Goal: Task Accomplishment & Management: Use online tool/utility

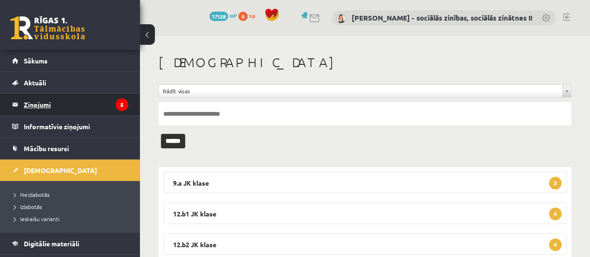
click at [88, 107] on legend "Ziņojumi 5" at bounding box center [76, 104] width 105 height 21
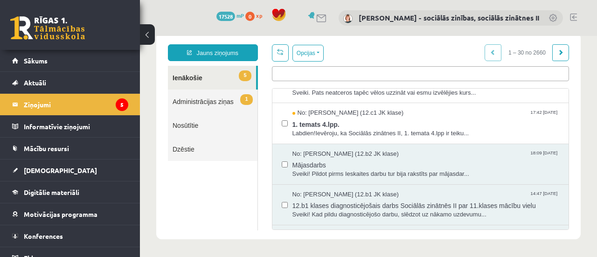
scroll to position [114, 0]
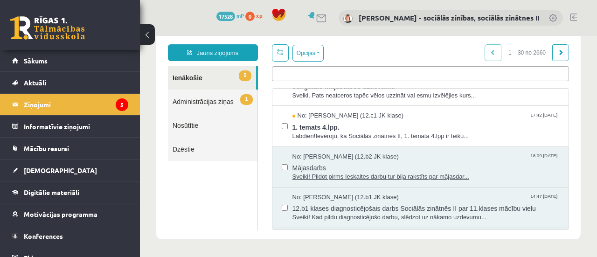
click at [444, 173] on span "Sveiki! Pildot pirms Ieskaites darbu tur bija rakstīts par mājasdar..." at bounding box center [426, 177] width 267 height 9
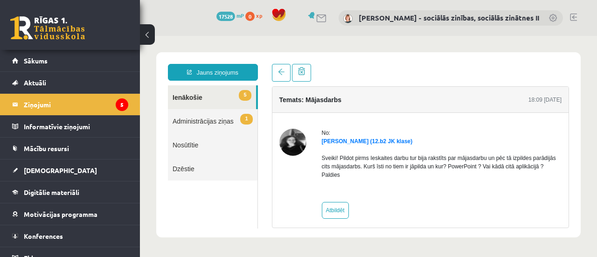
scroll to position [0, 0]
click at [334, 211] on link "Atbildēt" at bounding box center [335, 210] width 27 height 17
type input "**********"
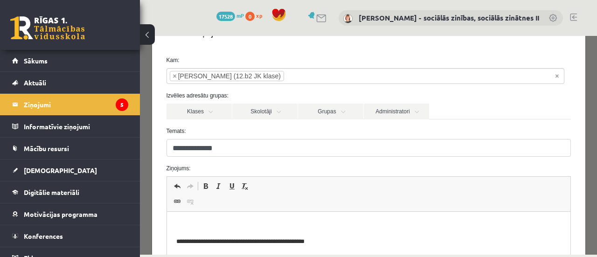
scroll to position [35, 0]
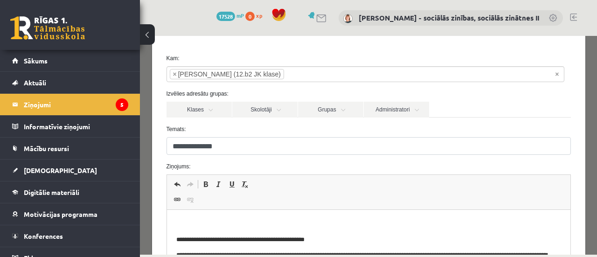
click at [193, 224] on p "Bagātinātā teksta redaktors, wiswyg-editor-47433803562620-1758437145-75" at bounding box center [368, 224] width 385 height 10
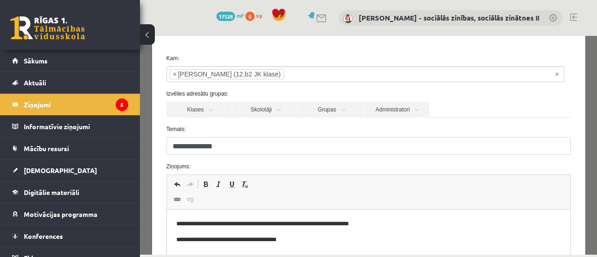
scroll to position [38, 0]
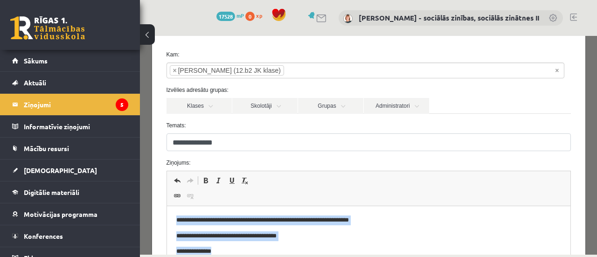
drag, startPoint x: 226, startPoint y: 255, endPoint x: 174, endPoint y: 222, distance: 61.9
click at [174, 222] on html "**********" at bounding box center [369, 261] width 404 height 111
copy body "**********"
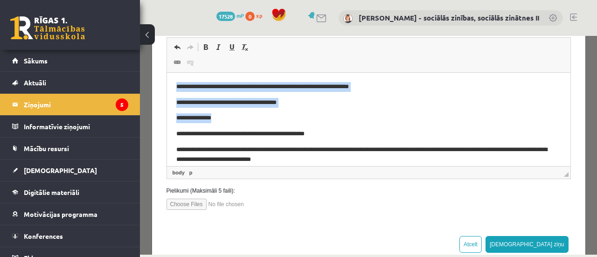
scroll to position [174, 0]
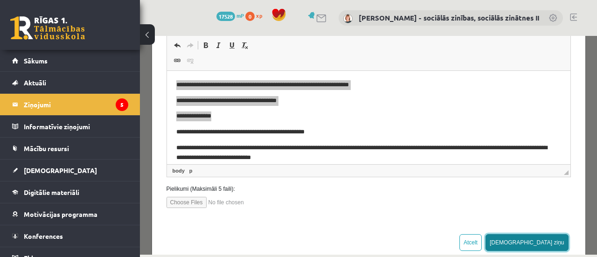
click at [549, 245] on button "[DEMOGRAPHIC_DATA] ziņu" at bounding box center [527, 242] width 83 height 17
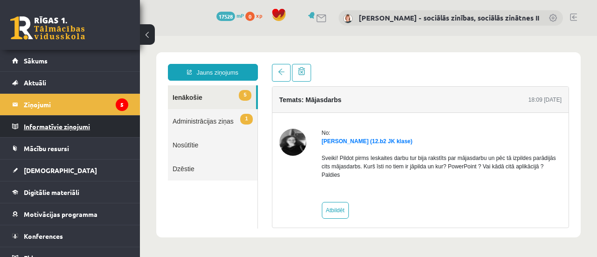
scroll to position [0, 0]
click at [41, 102] on legend "Ziņojumi 5" at bounding box center [76, 104] width 105 height 21
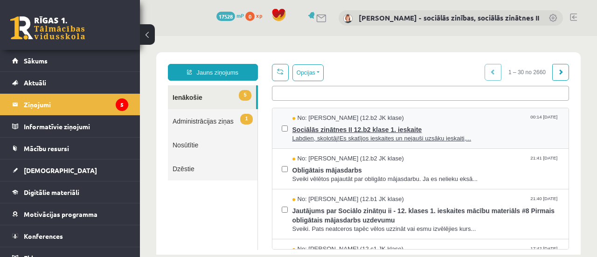
click at [373, 128] on span "Sociālās zinātnes II 12.b2 klase 1. ieskaite" at bounding box center [426, 129] width 267 height 12
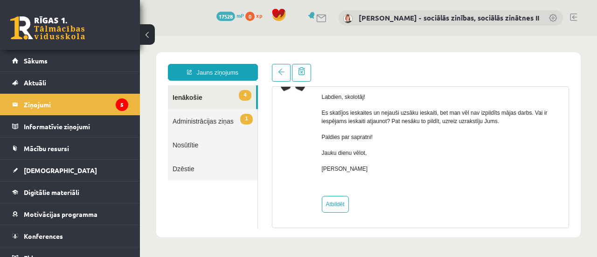
scroll to position [62, 0]
click at [334, 197] on link "Atbildēt" at bounding box center [335, 204] width 27 height 17
type input "**********"
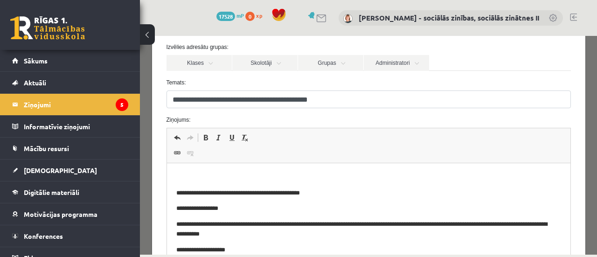
scroll to position [86, 0]
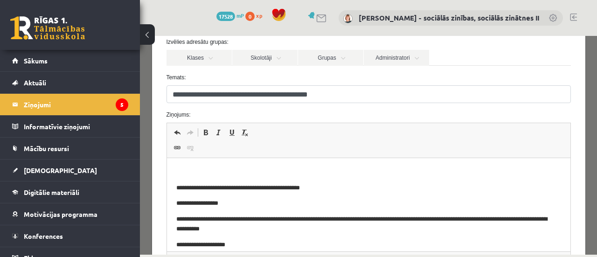
click at [202, 171] on p "Bagātinātā teksta redaktors, wiswyg-editor-47434083402680-1758437226-787" at bounding box center [368, 173] width 385 height 10
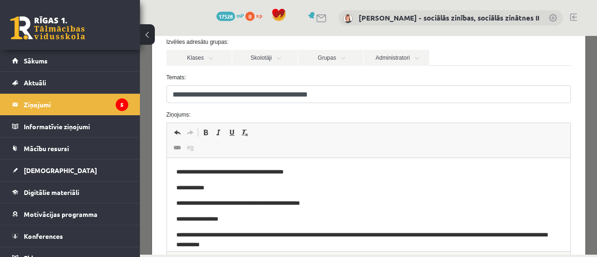
click at [298, 173] on p "**********" at bounding box center [362, 173] width 372 height 10
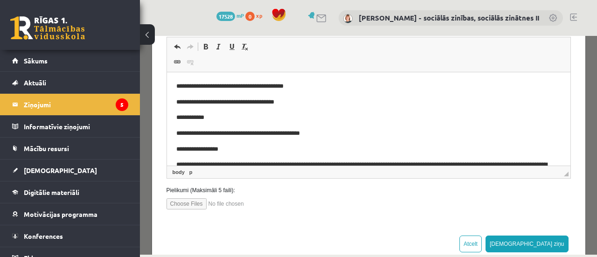
scroll to position [173, 0]
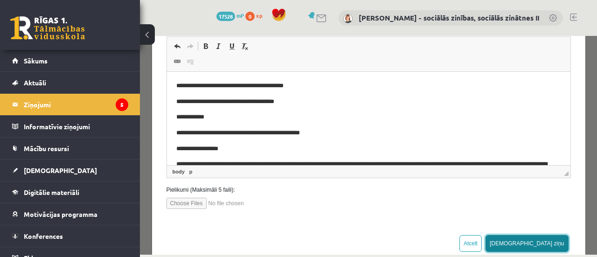
click at [547, 246] on button "[DEMOGRAPHIC_DATA] ziņu" at bounding box center [527, 243] width 83 height 17
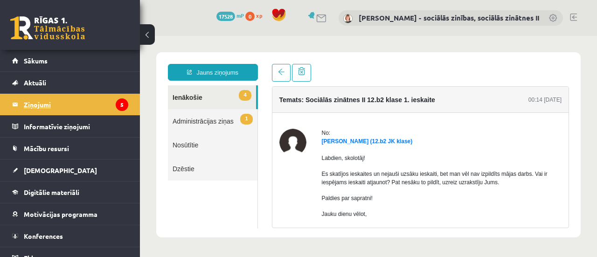
scroll to position [0, 0]
click at [49, 103] on legend "Ziņojumi 5" at bounding box center [76, 104] width 105 height 21
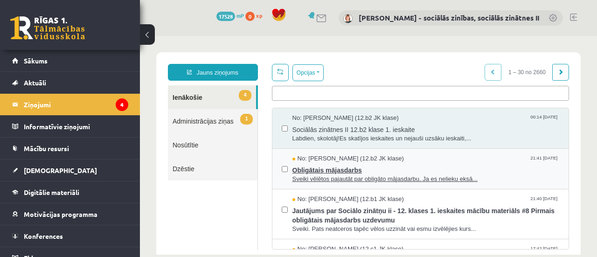
click at [330, 168] on span "Obligātais mājasdarbs" at bounding box center [426, 169] width 267 height 12
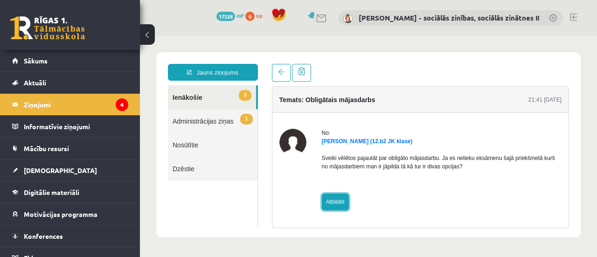
click at [330, 207] on link "Atbildēt" at bounding box center [335, 202] width 27 height 17
type input "**********"
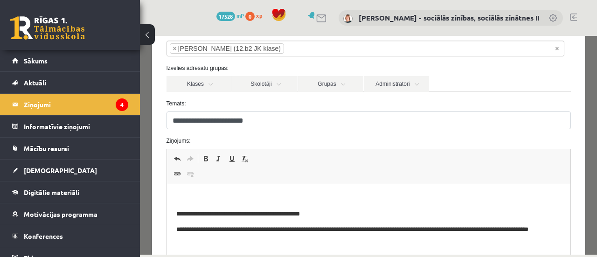
scroll to position [70, 0]
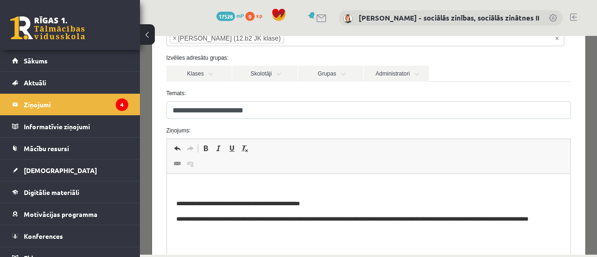
click at [245, 193] on body "**********" at bounding box center [368, 208] width 385 height 51
click at [204, 180] on html "**********" at bounding box center [369, 209] width 404 height 70
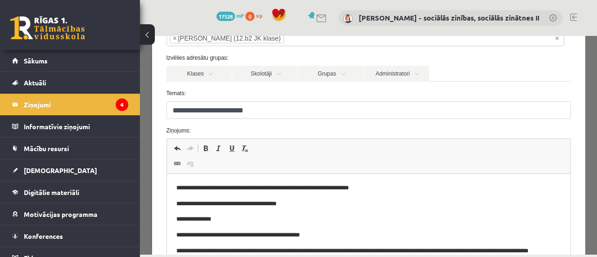
click at [293, 204] on p "**********" at bounding box center [362, 204] width 372 height 10
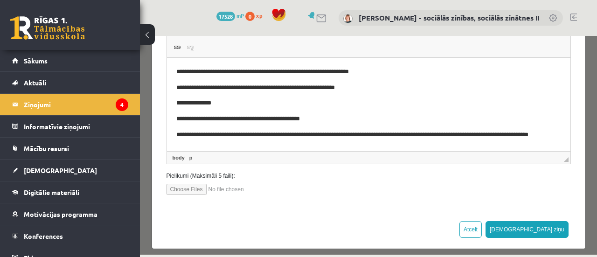
scroll to position [193, 0]
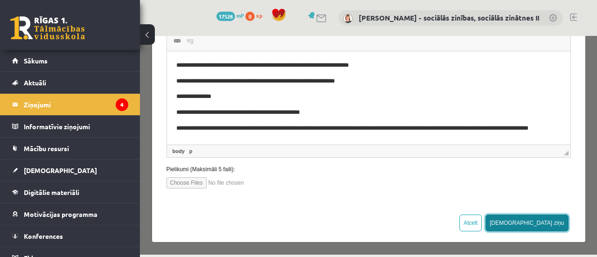
click at [542, 224] on button "[DEMOGRAPHIC_DATA] ziņu" at bounding box center [527, 223] width 83 height 17
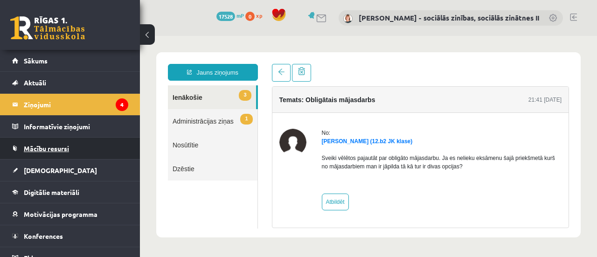
scroll to position [0, 0]
click at [39, 104] on legend "Ziņojumi 4" at bounding box center [76, 104] width 105 height 21
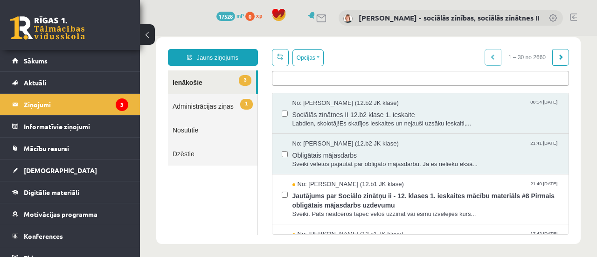
scroll to position [20, 0]
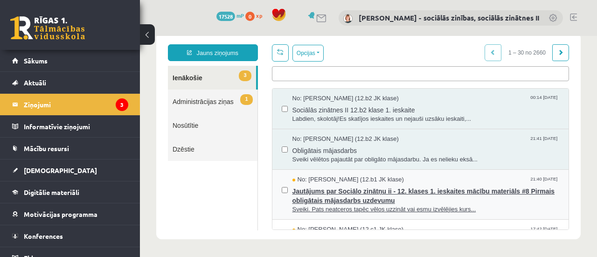
click at [334, 192] on span "Jautājums par Sociālo zinātņu ii - 12. klases 1. ieskaites mācību materiāls #8 …" at bounding box center [426, 194] width 267 height 21
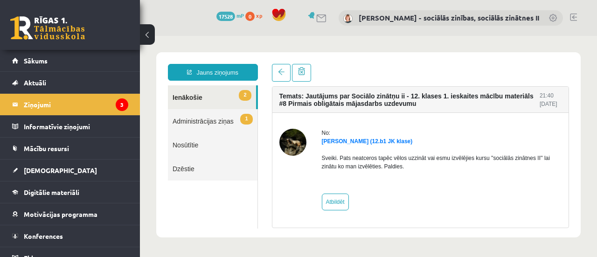
scroll to position [0, 0]
click at [335, 203] on link "Atbildēt" at bounding box center [335, 202] width 27 height 17
type input "**********"
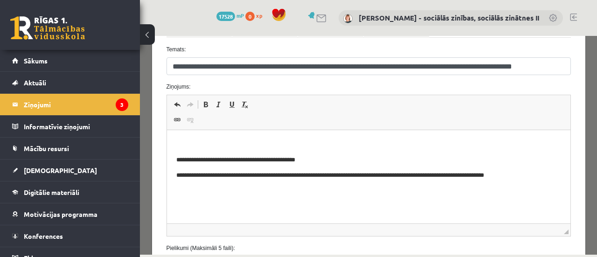
scroll to position [129, 0]
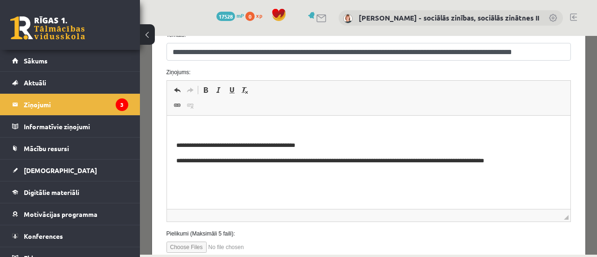
click at [196, 126] on p "Bagātinātā teksta redaktors, wiswyg-editor-47434119433820-1758437336-639" at bounding box center [368, 130] width 385 height 10
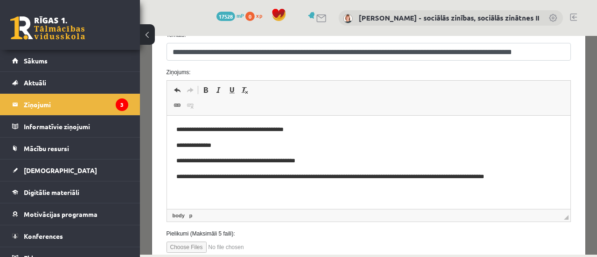
click at [226, 131] on p "**********" at bounding box center [365, 130] width 379 height 10
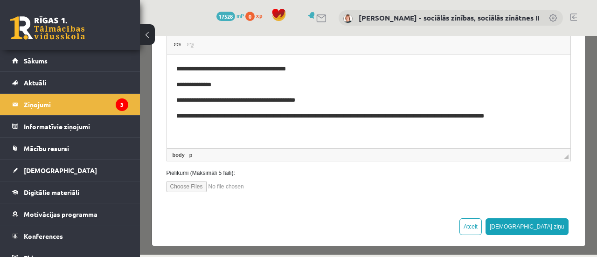
scroll to position [193, 0]
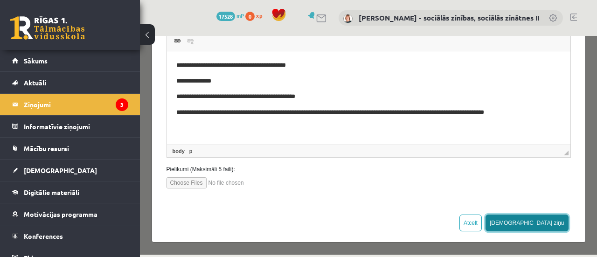
click at [551, 222] on button "[DEMOGRAPHIC_DATA] ziņu" at bounding box center [527, 223] width 83 height 17
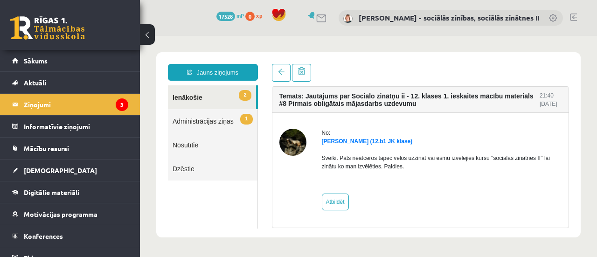
scroll to position [0, 0]
click at [35, 104] on legend "Ziņojumi 3" at bounding box center [76, 104] width 105 height 21
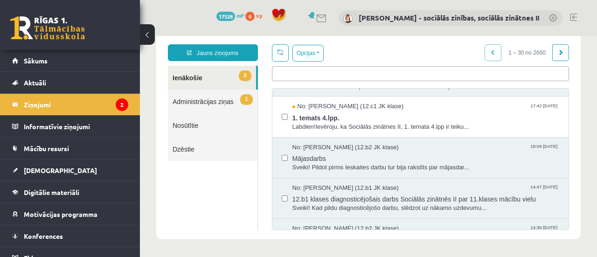
scroll to position [101, 0]
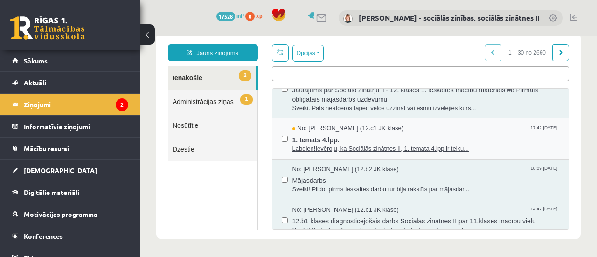
click at [351, 137] on span "1. temats 4.lpp." at bounding box center [426, 139] width 267 height 12
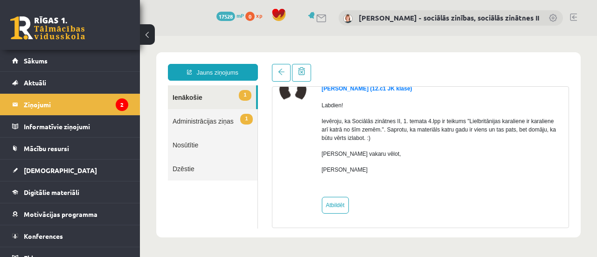
scroll to position [54, 0]
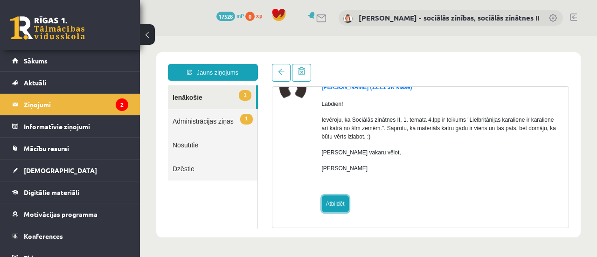
click at [328, 202] on link "Atbildēt" at bounding box center [335, 204] width 27 height 17
type input "**********"
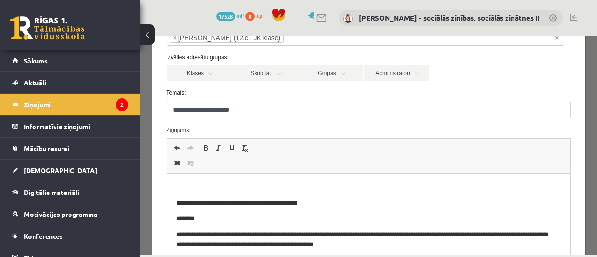
scroll to position [72, 0]
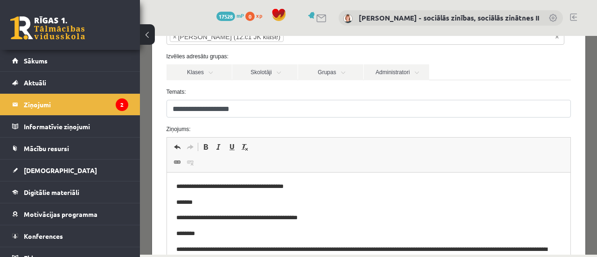
click at [491, 168] on span "Redaktora rīkjoslas Atcelt Klaviatūras saīsne vadīšanas taustiņš+Z Atkārtot Kla…" at bounding box center [369, 155] width 404 height 35
click at [179, 204] on p "*******" at bounding box center [362, 203] width 372 height 10
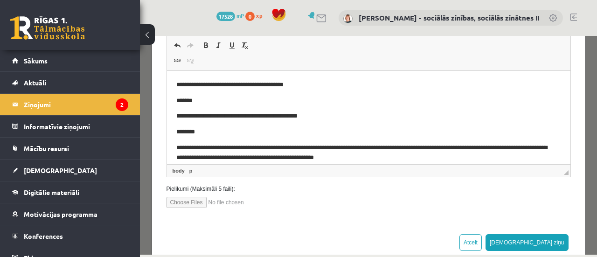
scroll to position [180, 0]
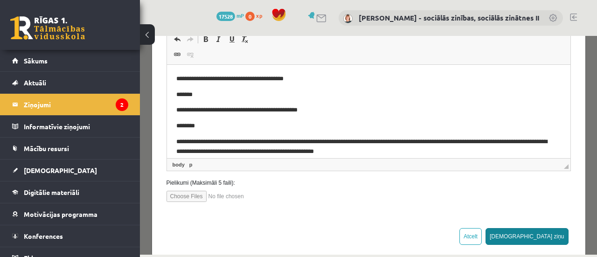
click at [537, 238] on button "[DEMOGRAPHIC_DATA] ziņu" at bounding box center [527, 236] width 83 height 17
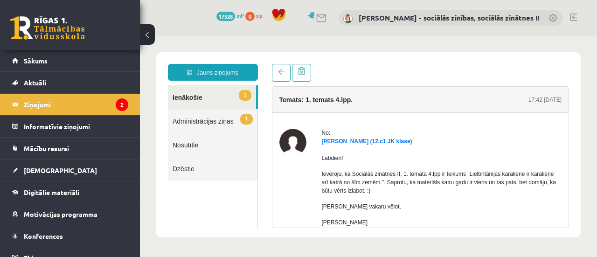
scroll to position [0, 0]
click at [29, 103] on legend "Ziņojumi 2" at bounding box center [76, 104] width 105 height 21
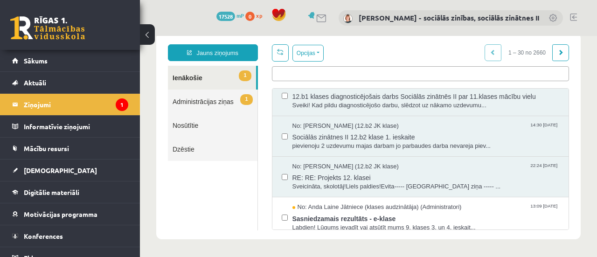
scroll to position [238, 0]
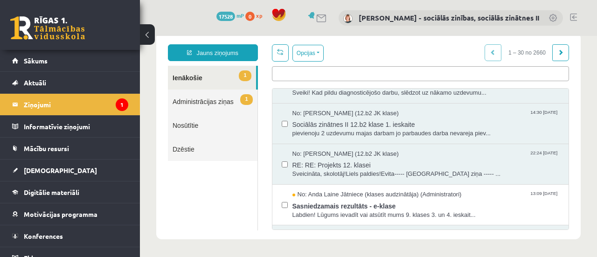
drag, startPoint x: 563, startPoint y: 129, endPoint x: 566, endPoint y: 147, distance: 18.6
click at [566, 147] on div "Opcijas Atzīmēt visus ziņojumus Atcelt izvēlētos Atzīmēt visus kā lasītus Atzīm…" at bounding box center [421, 137] width 312 height 186
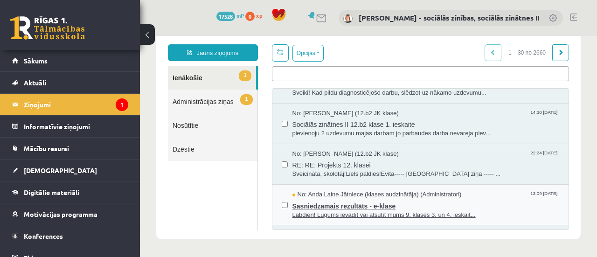
click at [358, 207] on span "Sasniedzamais rezultāts - e-klase" at bounding box center [426, 205] width 267 height 12
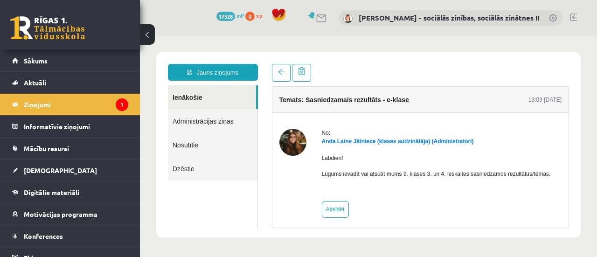
scroll to position [0, 0]
click at [341, 206] on link "Atbildēt" at bounding box center [335, 209] width 27 height 17
type input "**********"
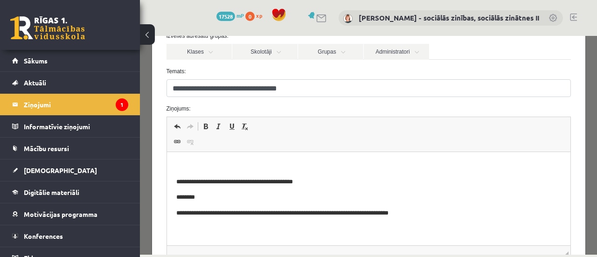
scroll to position [92, 0]
click at [44, 106] on legend "Ziņojumi 1" at bounding box center [76, 104] width 105 height 21
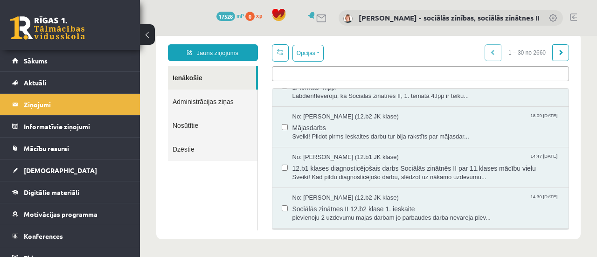
scroll to position [157, 0]
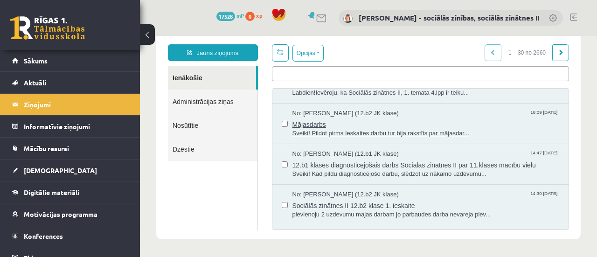
click at [434, 134] on span "Sveiki! Pildot pirms Ieskaites darbu tur bija rakstīts par mājasdar..." at bounding box center [426, 133] width 267 height 9
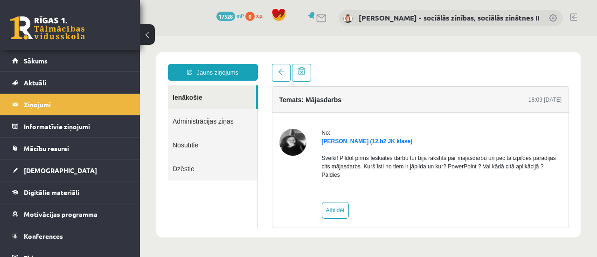
scroll to position [0, 0]
click at [181, 98] on link "Ienākošie" at bounding box center [212, 97] width 88 height 24
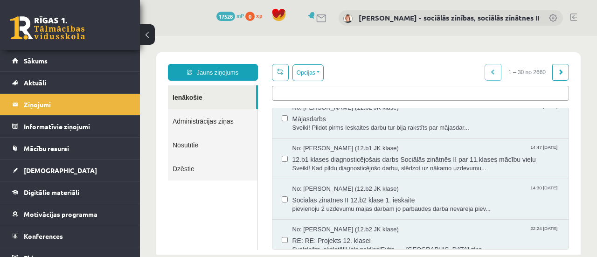
scroll to position [198, 0]
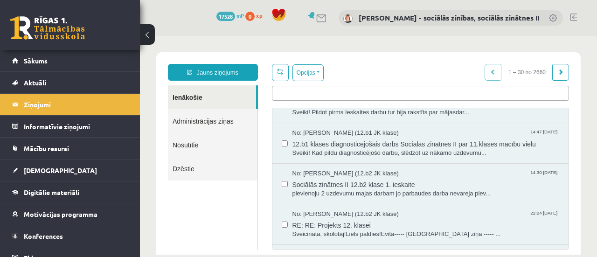
click at [182, 141] on link "Nosūtītie" at bounding box center [213, 145] width 90 height 24
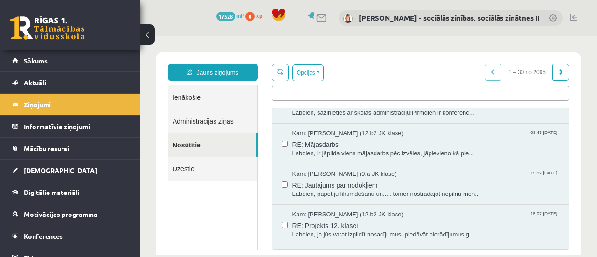
scroll to position [163, 0]
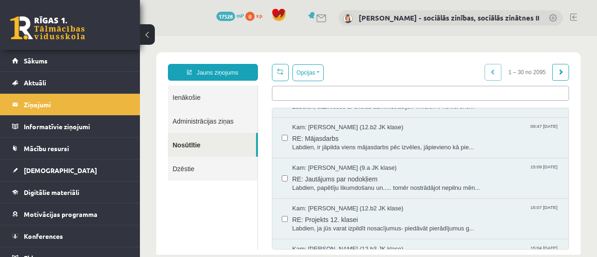
click at [566, 140] on div "Opcijas Atzīmēt visus ziņojumus Atcelt izvēlētos Atzīmēt visus kā lasītus Atzīm…" at bounding box center [421, 157] width 312 height 186
click at [190, 99] on link "Ienākošie" at bounding box center [213, 97] width 90 height 24
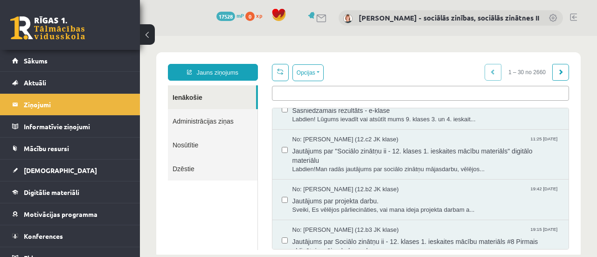
scroll to position [360, 0]
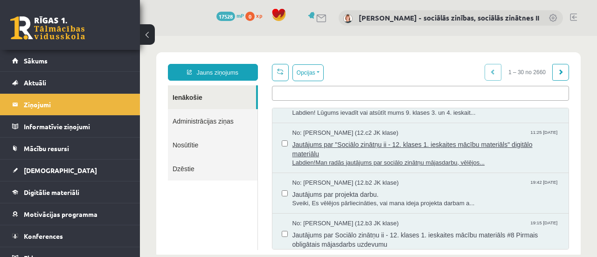
click at [390, 147] on span "Jautājums par "Sociālo zinātņu ii - 12. klases 1. ieskaites mācību materiāls" d…" at bounding box center [426, 148] width 267 height 21
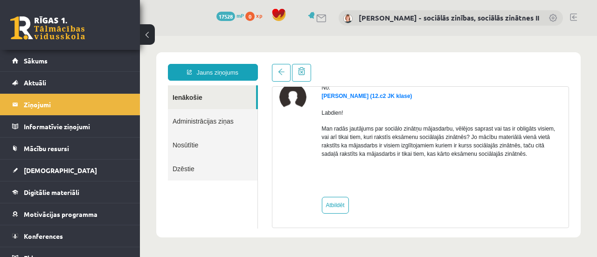
scroll to position [47, 0]
click at [197, 144] on link "Nosūtītie" at bounding box center [213, 145] width 90 height 24
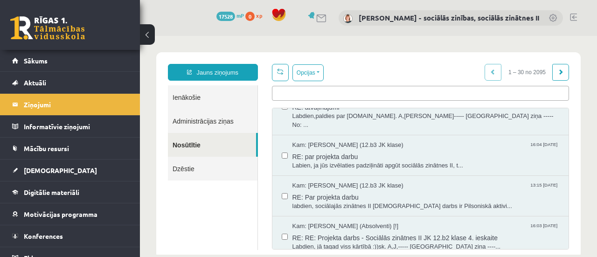
scroll to position [510, 0]
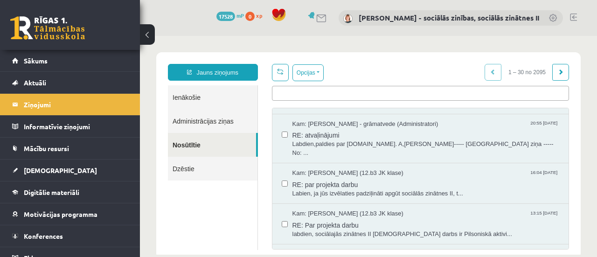
click at [186, 97] on link "Ienākošie" at bounding box center [213, 97] width 90 height 24
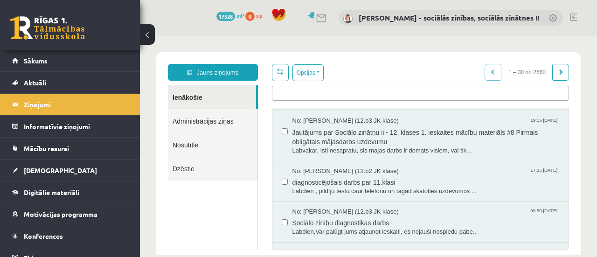
scroll to position [466, 0]
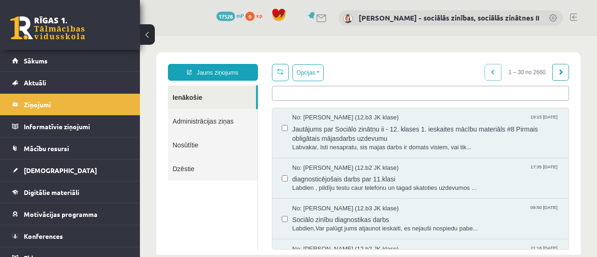
drag, startPoint x: 577, startPoint y: 171, endPoint x: 581, endPoint y: 178, distance: 8.2
click at [581, 178] on body "**********" at bounding box center [368, 155] width 457 height 239
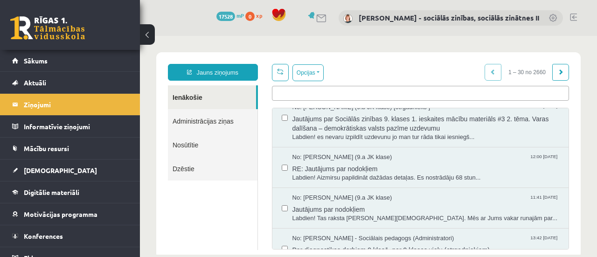
scroll to position [686, 0]
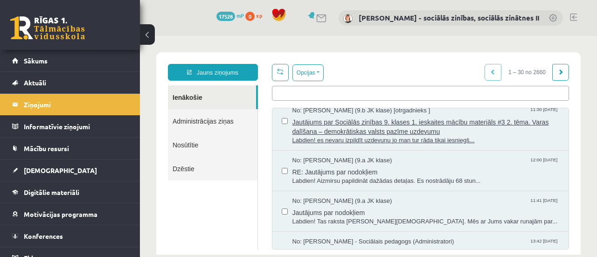
click at [392, 127] on span "Jautājums par Sociālās zinības 9. klases 1. ieskaites mācību materiāls #3 2. tē…" at bounding box center [426, 125] width 267 height 21
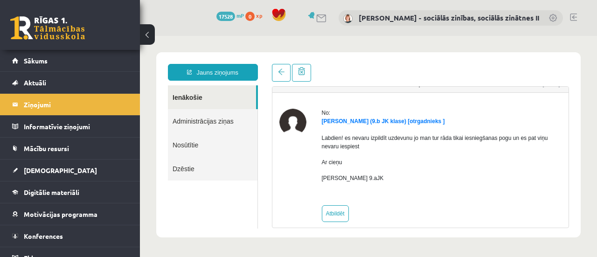
scroll to position [30, 0]
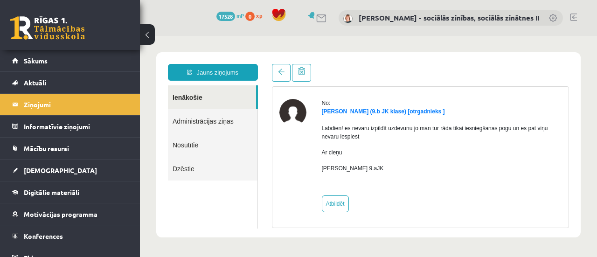
click at [184, 99] on link "Ienākošie" at bounding box center [212, 97] width 88 height 24
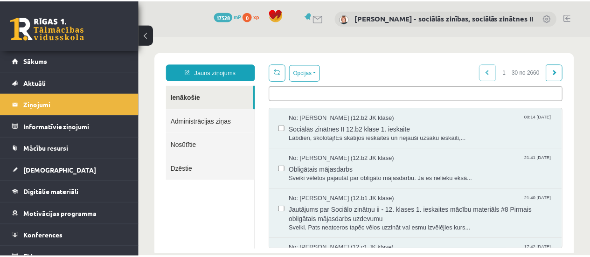
scroll to position [0, 0]
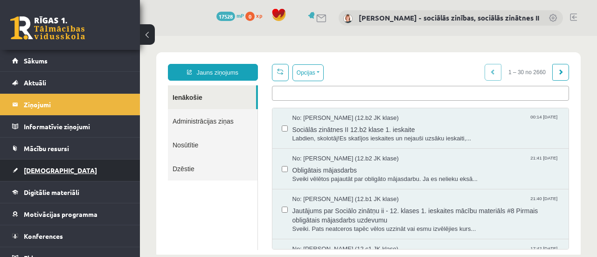
click at [45, 170] on span "[DEMOGRAPHIC_DATA]" at bounding box center [60, 170] width 73 height 8
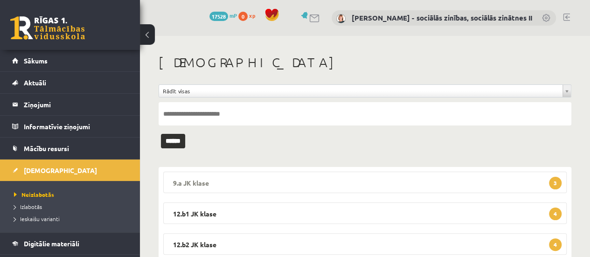
click at [218, 182] on legend "9.a JK klase 3" at bounding box center [365, 182] width 404 height 21
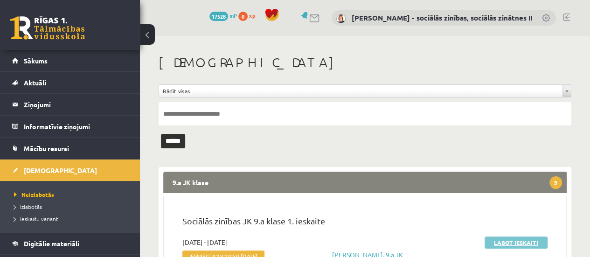
click at [517, 242] on link "Labot ieskaiti" at bounding box center [516, 243] width 63 height 12
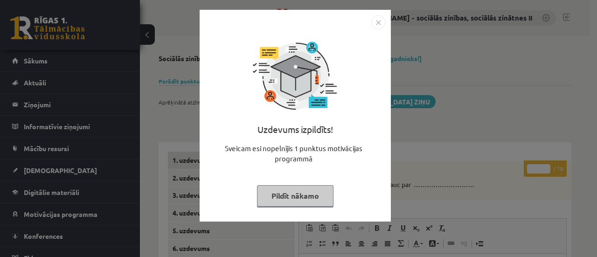
click at [380, 21] on img "Close" at bounding box center [378, 22] width 14 height 14
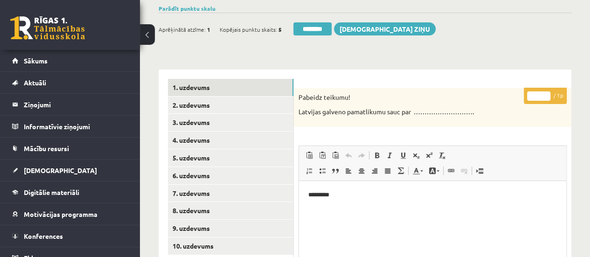
scroll to position [78, 0]
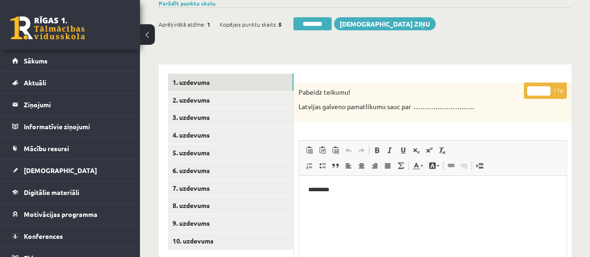
click at [545, 86] on input "*" at bounding box center [538, 90] width 23 height 9
type input "*"
click at [546, 90] on input "*" at bounding box center [538, 90] width 23 height 9
click at [270, 98] on link "2. uzdevums" at bounding box center [231, 99] width 126 height 17
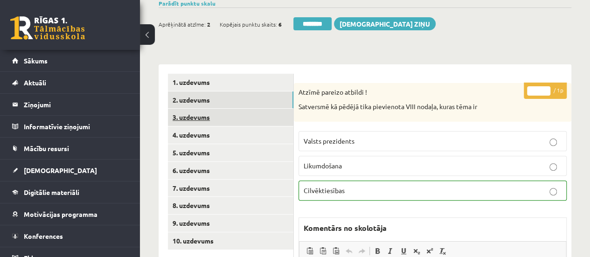
scroll to position [0, 0]
click at [240, 121] on link "3. uzdevums" at bounding box center [231, 117] width 126 height 17
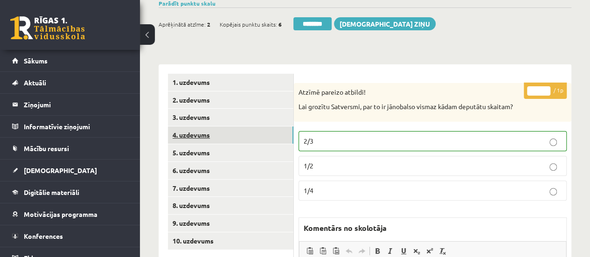
click at [245, 136] on link "4. uzdevums" at bounding box center [231, 134] width 126 height 17
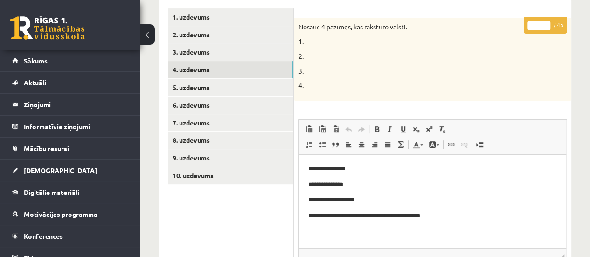
scroll to position [146, 0]
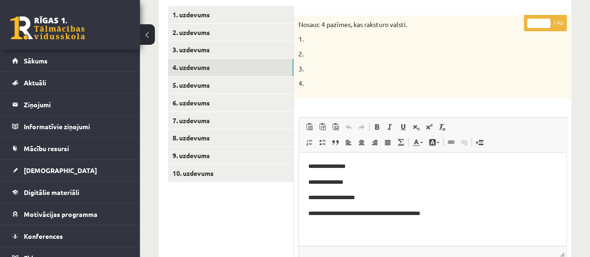
type input "*"
click at [545, 19] on input "*" at bounding box center [538, 23] width 23 height 9
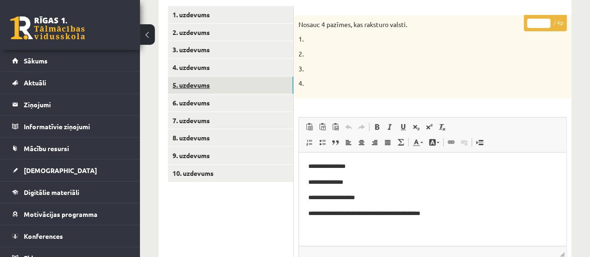
click at [261, 87] on link "5. uzdevums" at bounding box center [231, 85] width 126 height 17
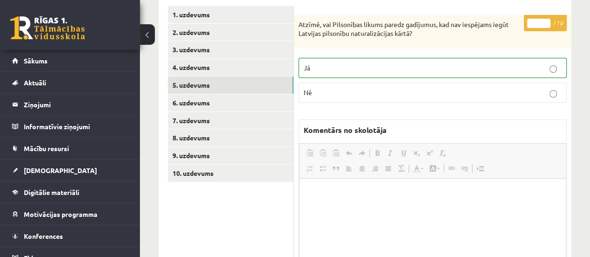
scroll to position [0, 0]
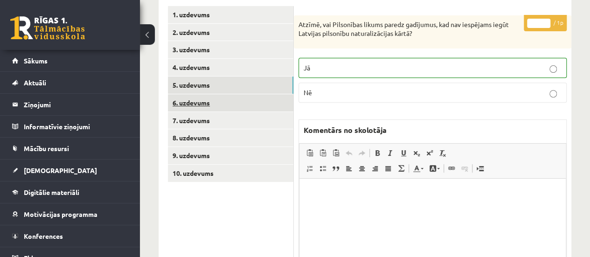
click at [251, 99] on link "6. uzdevums" at bounding box center [231, 102] width 126 height 17
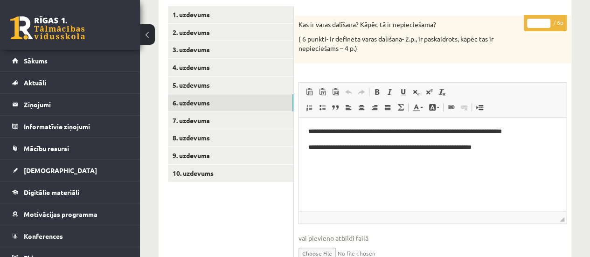
click at [546, 20] on input "*" at bounding box center [538, 23] width 23 height 9
type input "*"
click at [546, 20] on input "*" at bounding box center [538, 23] width 23 height 9
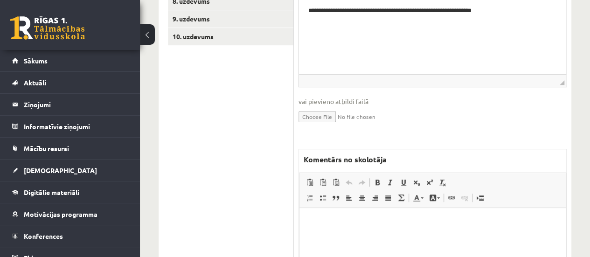
scroll to position [286, 0]
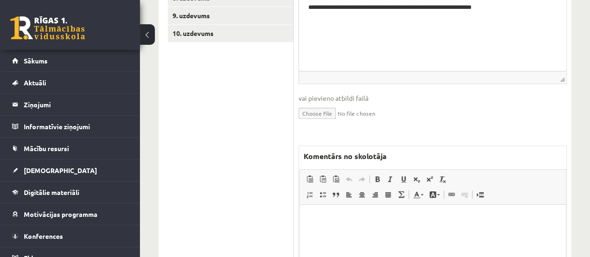
click at [356, 217] on p "Bagātinātā teksta redaktors, wiswyg-editor-47434012666860-1758437654-248" at bounding box center [433, 219] width 248 height 10
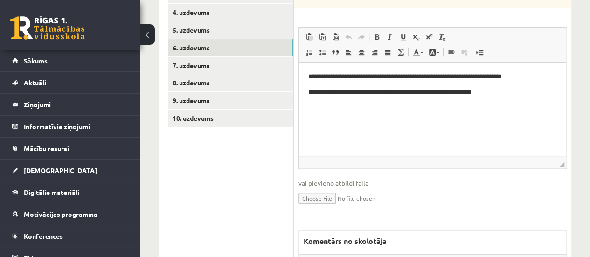
scroll to position [196, 0]
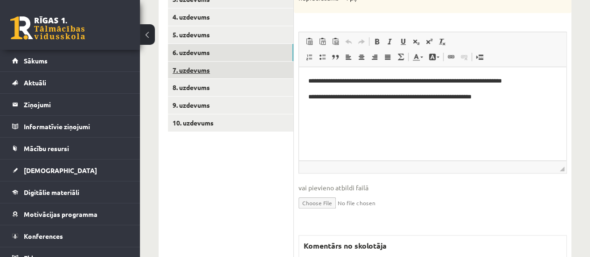
click at [230, 69] on link "7. uzdevums" at bounding box center [231, 70] width 126 height 17
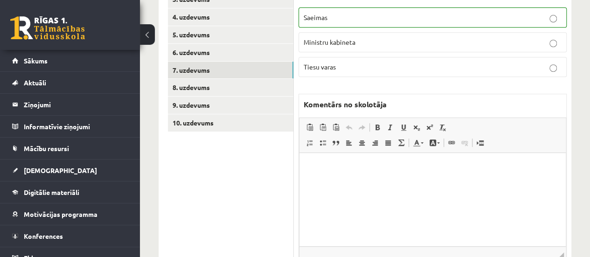
scroll to position [0, 0]
click at [262, 88] on link "8. uzdevums" at bounding box center [231, 87] width 126 height 17
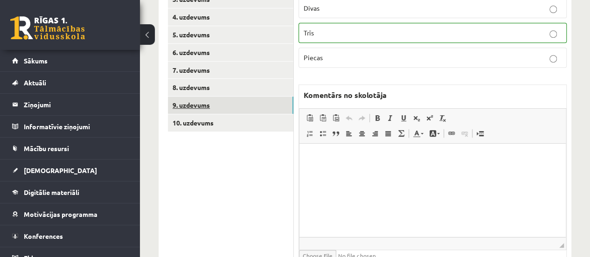
click at [256, 105] on link "9. uzdevums" at bounding box center [231, 105] width 126 height 17
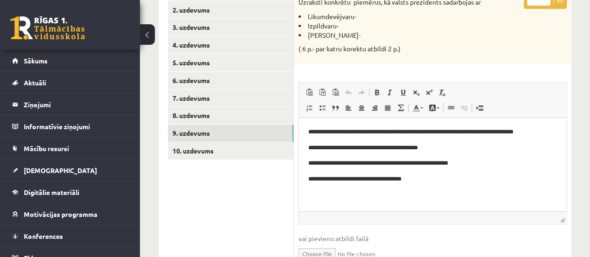
scroll to position [147, 0]
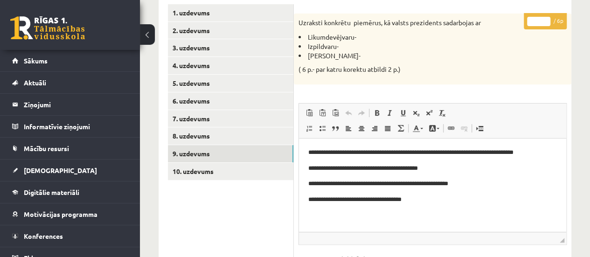
type input "*"
click at [545, 18] on input "*" at bounding box center [538, 21] width 23 height 9
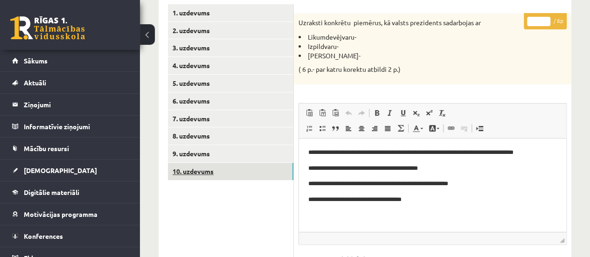
click at [257, 179] on link "10. uzdevums" at bounding box center [231, 171] width 126 height 17
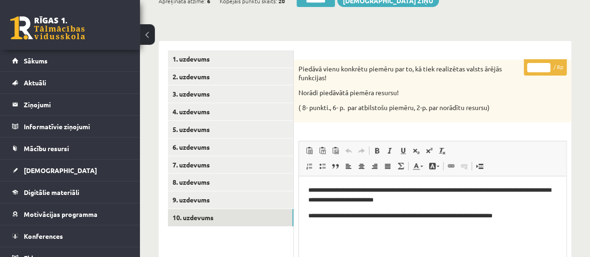
scroll to position [99, 0]
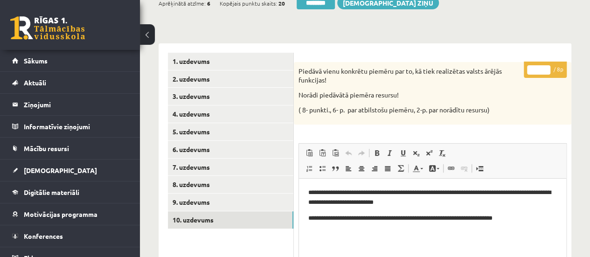
click at [546, 67] on input "*" at bounding box center [538, 69] width 23 height 9
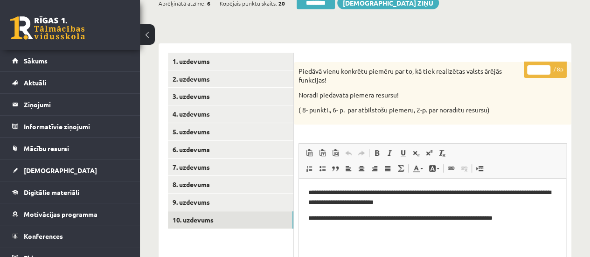
type input "*"
click at [546, 67] on input "*" at bounding box center [538, 69] width 23 height 9
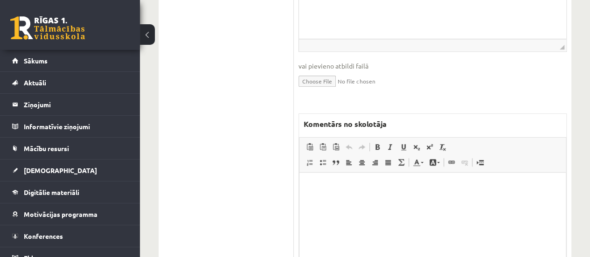
scroll to position [333, 0]
click at [381, 197] on html at bounding box center [433, 186] width 266 height 28
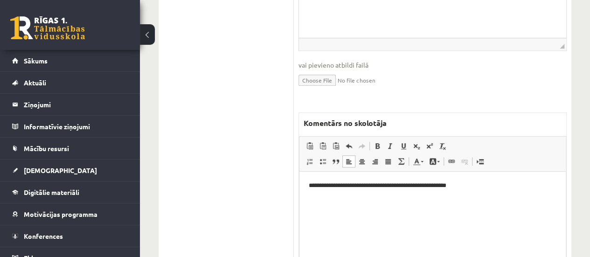
click at [337, 186] on p "**********" at bounding box center [433, 186] width 248 height 10
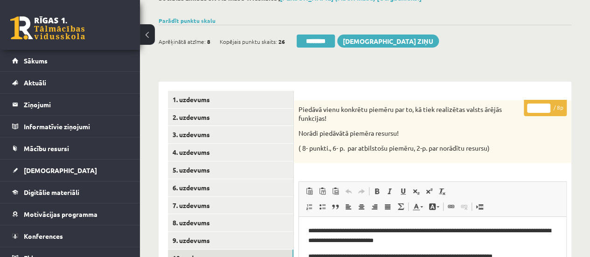
scroll to position [58, 0]
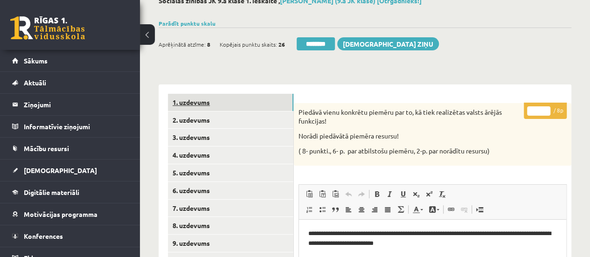
click at [244, 99] on link "1. uzdevums" at bounding box center [231, 102] width 126 height 17
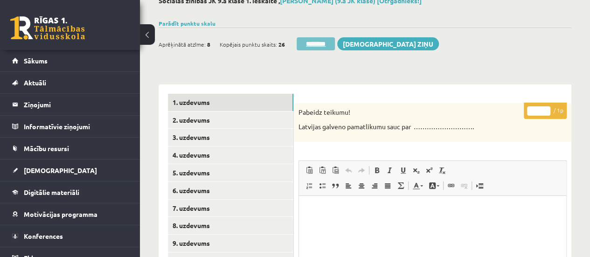
click at [312, 43] on input "********" at bounding box center [316, 43] width 38 height 13
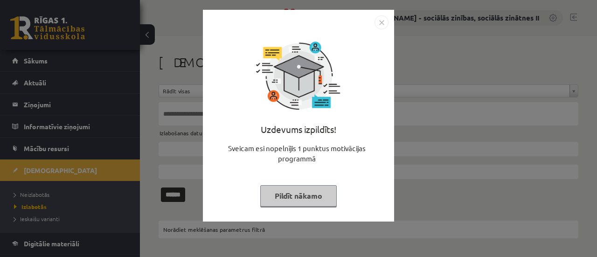
click at [298, 201] on button "Pildīt nākamo" at bounding box center [298, 195] width 77 height 21
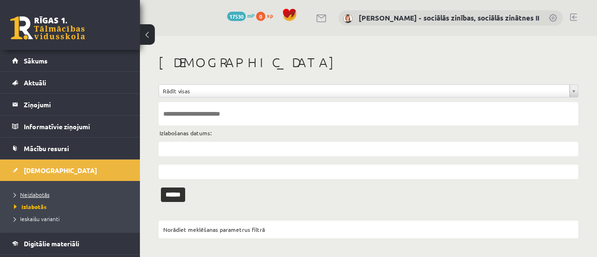
click at [36, 196] on span "Neizlabotās" at bounding box center [31, 194] width 35 height 7
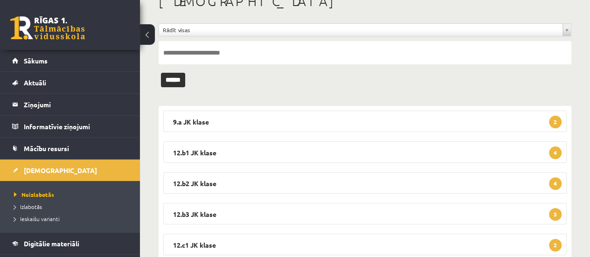
scroll to position [63, 0]
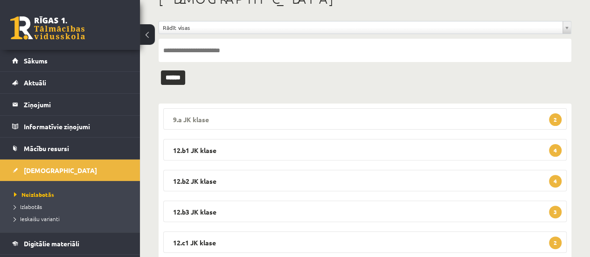
click at [503, 119] on legend "9.a JK klase 2" at bounding box center [365, 118] width 404 height 21
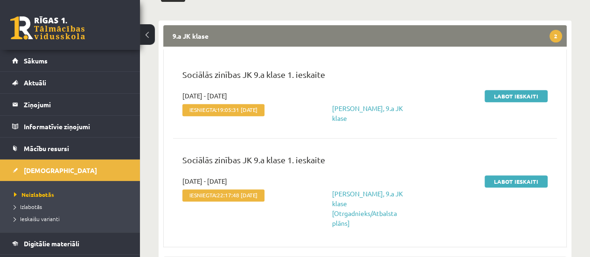
scroll to position [147, 0]
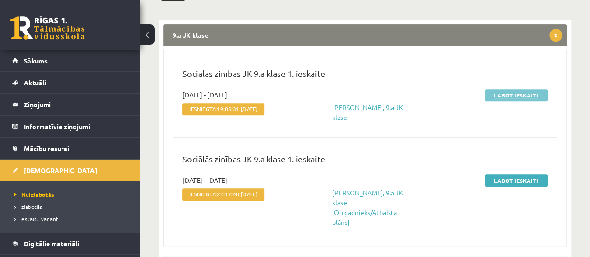
click at [499, 96] on link "Labot ieskaiti" at bounding box center [516, 95] width 63 height 12
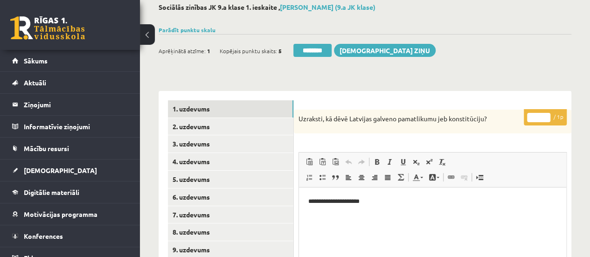
scroll to position [54, 0]
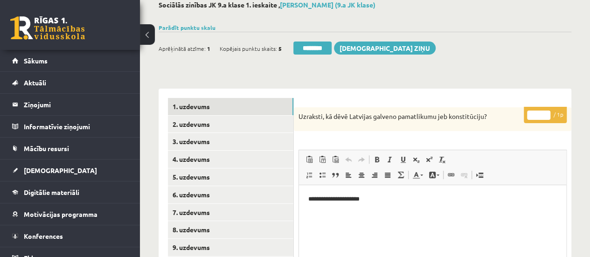
type input "*"
click at [548, 112] on input "*" at bounding box center [538, 115] width 23 height 9
click at [278, 122] on link "2. uzdevums" at bounding box center [231, 124] width 126 height 17
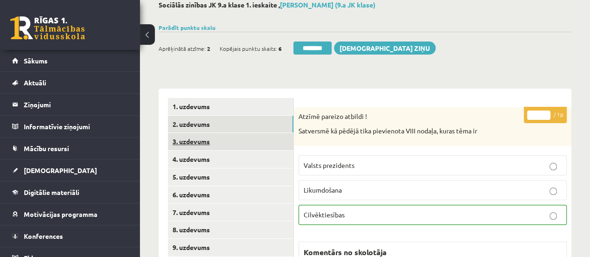
scroll to position [0, 0]
click at [264, 142] on link "3. uzdevums" at bounding box center [231, 141] width 126 height 17
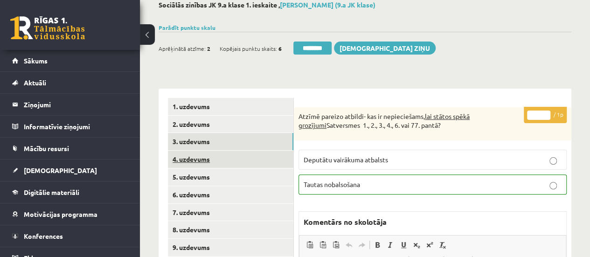
click at [273, 158] on link "4. uzdevums" at bounding box center [231, 159] width 126 height 17
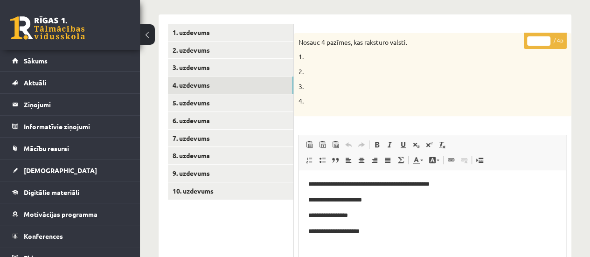
scroll to position [151, 0]
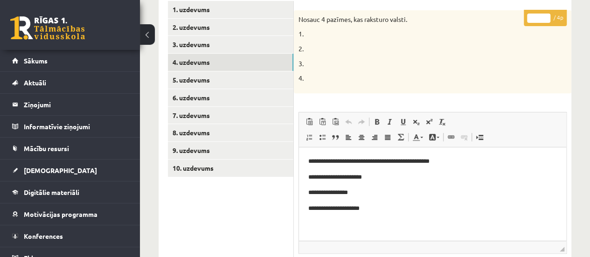
type input "*"
click at [545, 15] on input "*" at bounding box center [538, 18] width 23 height 9
click at [259, 80] on link "5. uzdevums" at bounding box center [231, 79] width 126 height 17
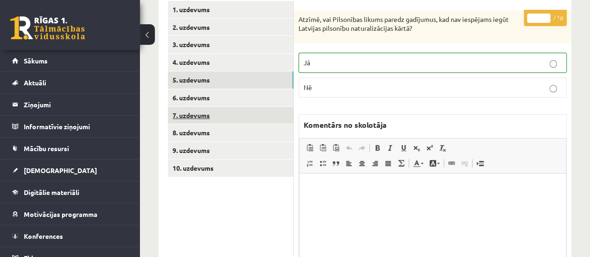
scroll to position [0, 0]
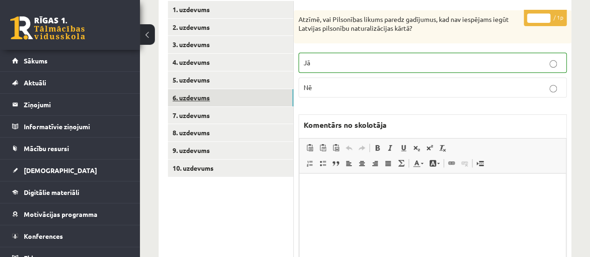
click at [268, 99] on link "6. uzdevums" at bounding box center [231, 97] width 126 height 17
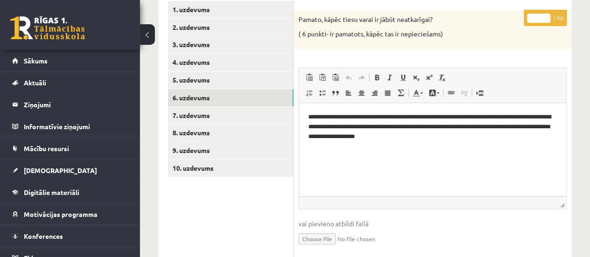
click at [545, 14] on input "*" at bounding box center [538, 18] width 23 height 9
type input "*"
click at [545, 14] on input "*" at bounding box center [538, 18] width 23 height 9
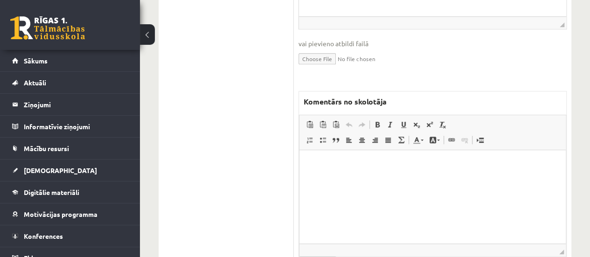
scroll to position [333, 0]
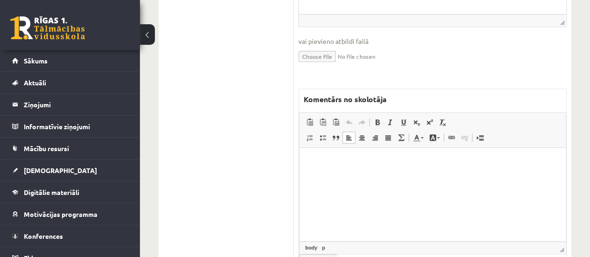
click at [340, 176] on html at bounding box center [433, 162] width 266 height 28
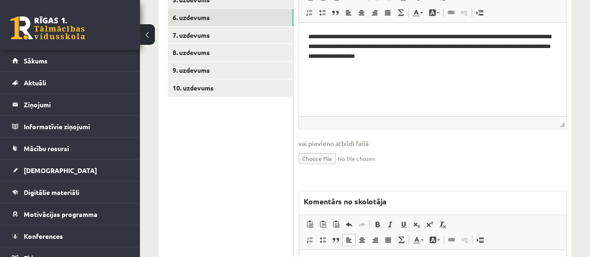
scroll to position [227, 0]
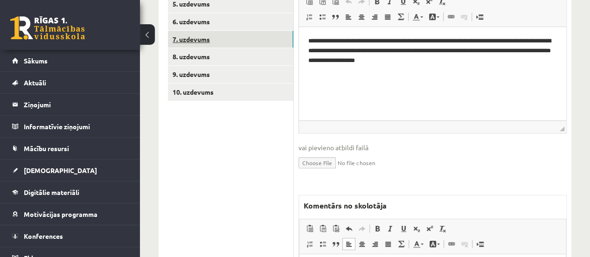
click at [238, 39] on link "7. uzdevums" at bounding box center [231, 39] width 126 height 17
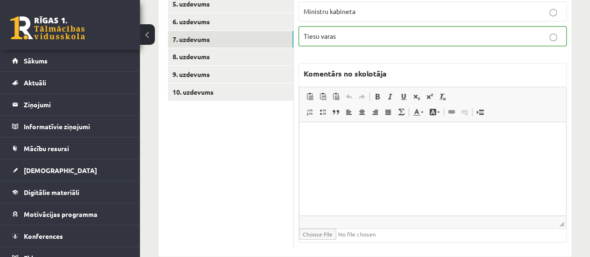
scroll to position [0, 0]
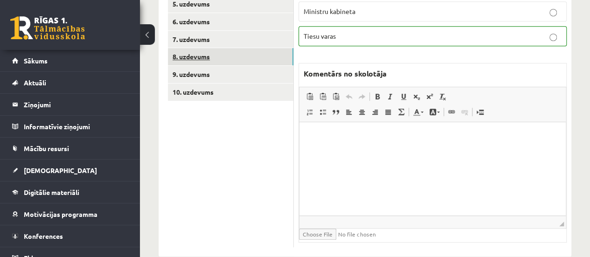
click at [257, 54] on link "8. uzdevums" at bounding box center [231, 56] width 126 height 17
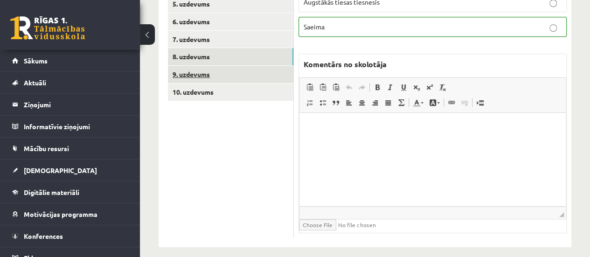
click at [220, 72] on link "9. uzdevums" at bounding box center [231, 74] width 126 height 17
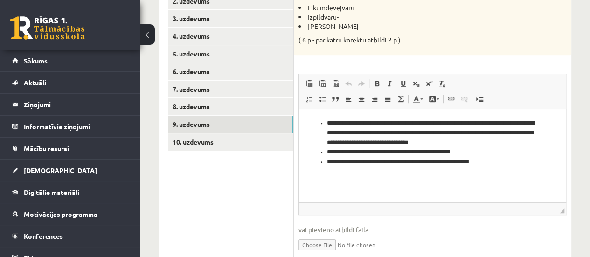
scroll to position [155, 0]
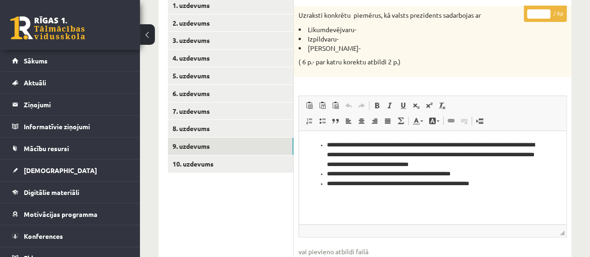
type input "*"
click at [546, 9] on input "*" at bounding box center [538, 13] width 23 height 9
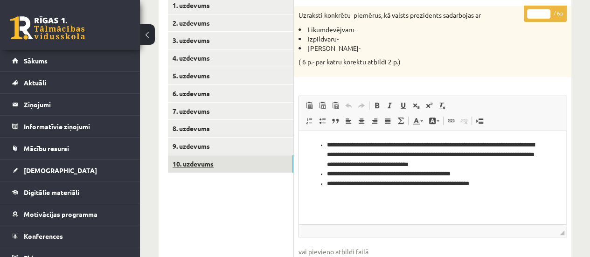
click at [250, 165] on link "10. uzdevums" at bounding box center [231, 163] width 126 height 17
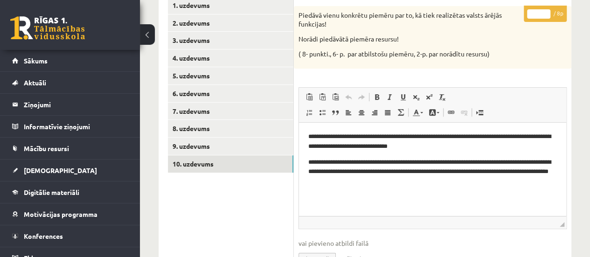
scroll to position [0, 0]
click at [544, 11] on input "*" at bounding box center [538, 13] width 23 height 9
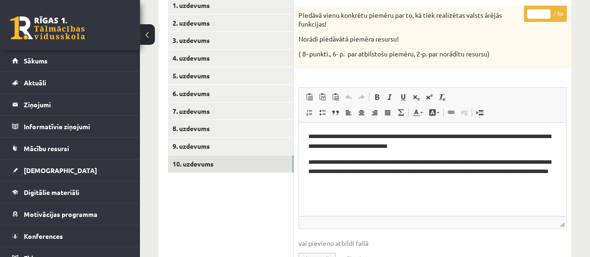
click at [544, 11] on input "*" at bounding box center [538, 13] width 23 height 9
type input "*"
click at [544, 11] on input "*" at bounding box center [538, 13] width 23 height 9
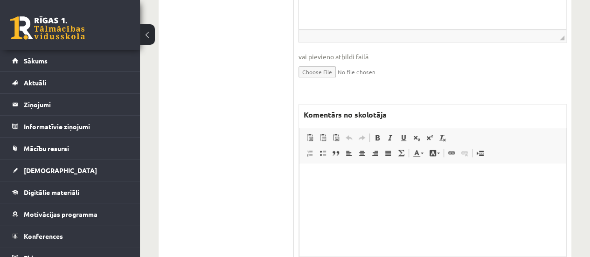
scroll to position [394, 0]
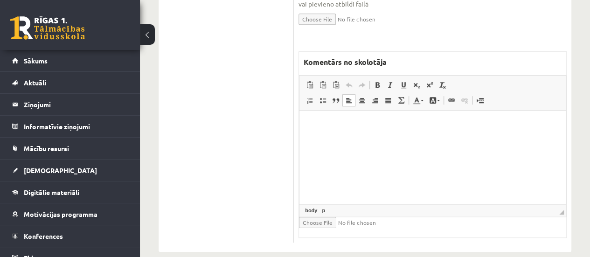
click at [358, 134] on html at bounding box center [433, 125] width 266 height 28
click at [343, 126] on p "**********" at bounding box center [433, 125] width 248 height 10
click at [345, 125] on p "**********" at bounding box center [433, 125] width 248 height 10
drag, startPoint x: 443, startPoint y: 126, endPoint x: 413, endPoint y: 126, distance: 29.9
click at [413, 126] on p "**********" at bounding box center [433, 125] width 248 height 10
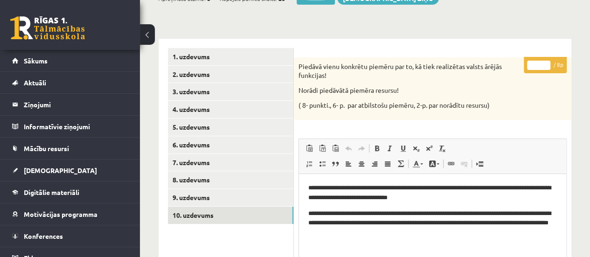
scroll to position [93, 0]
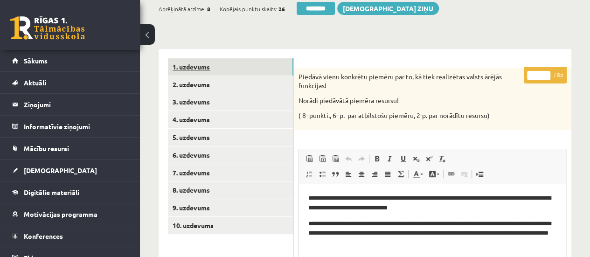
click at [265, 67] on link "1. uzdevums" at bounding box center [231, 66] width 126 height 17
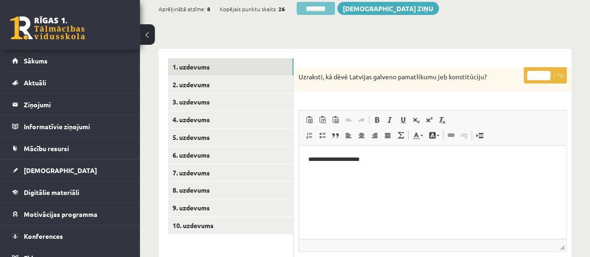
scroll to position [0, 0]
click at [311, 10] on input "********" at bounding box center [316, 8] width 38 height 13
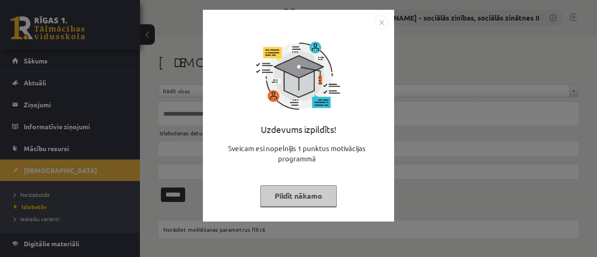
click at [293, 204] on button "Pildīt nākamo" at bounding box center [298, 195] width 77 height 21
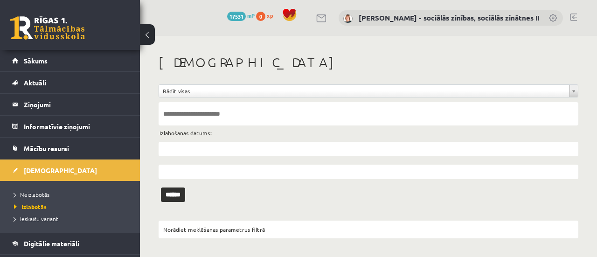
click at [37, 189] on li "Neizlabotās" at bounding box center [72, 195] width 117 height 12
click at [35, 194] on span "Neizlabotās" at bounding box center [34, 194] width 40 height 7
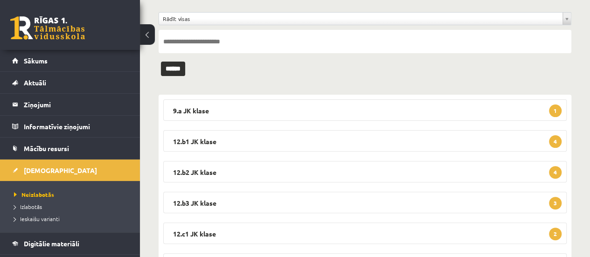
scroll to position [88, 0]
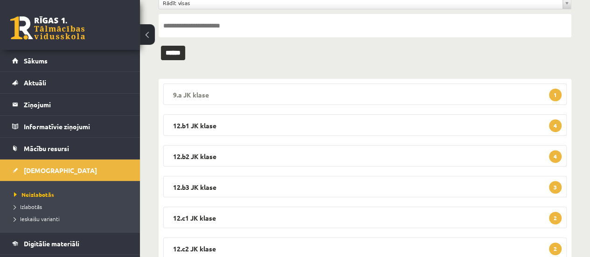
click at [545, 94] on legend "9.a JK klase 1" at bounding box center [365, 94] width 404 height 21
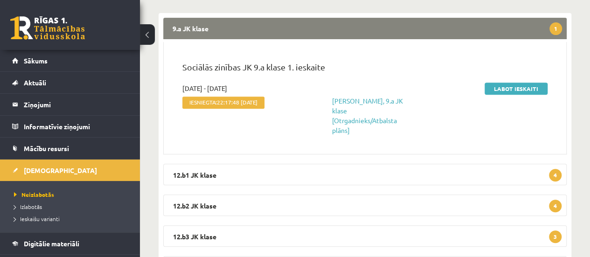
scroll to position [154, 0]
click at [524, 90] on link "Labot ieskaiti" at bounding box center [516, 88] width 63 height 12
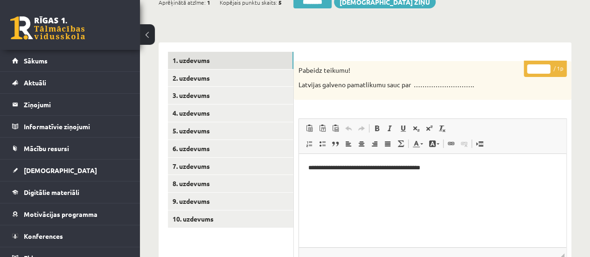
scroll to position [120, 0]
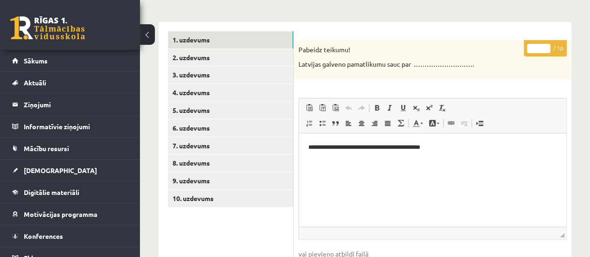
type input "*"
click at [544, 45] on input "*" at bounding box center [538, 48] width 23 height 9
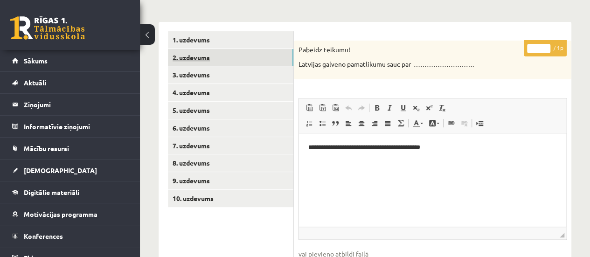
click at [275, 58] on link "2. uzdevums" at bounding box center [231, 57] width 126 height 17
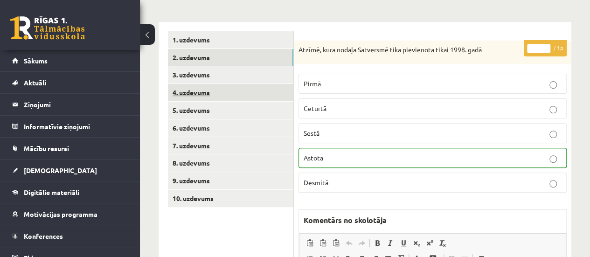
scroll to position [0, 0]
click at [255, 98] on link "4. uzdevums" at bounding box center [231, 92] width 126 height 17
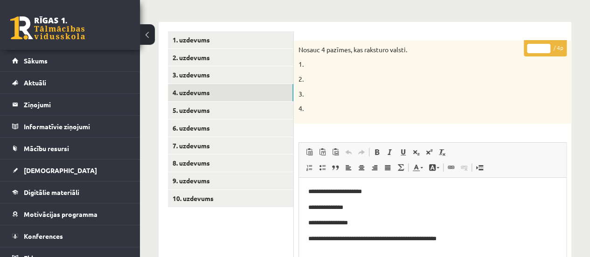
type input "*"
click at [546, 45] on input "*" at bounding box center [538, 48] width 23 height 9
click at [249, 112] on link "5. uzdevums" at bounding box center [231, 110] width 126 height 17
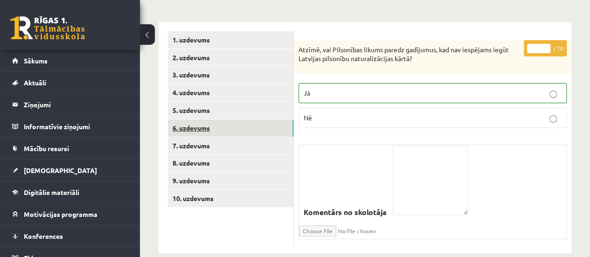
click at [257, 130] on link "6. uzdevums" at bounding box center [231, 127] width 126 height 17
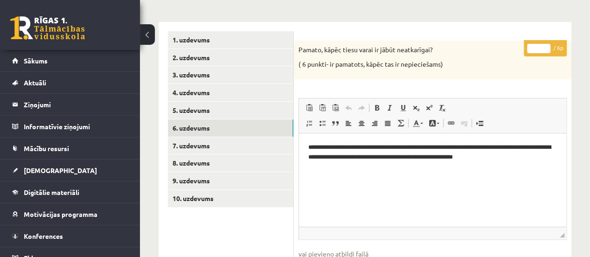
type input "*"
click at [547, 46] on input "*" at bounding box center [538, 48] width 23 height 9
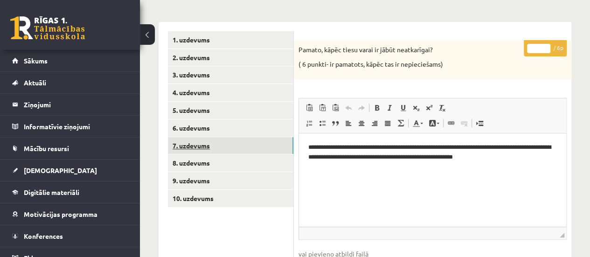
click at [264, 152] on link "7. uzdevums" at bounding box center [231, 145] width 126 height 17
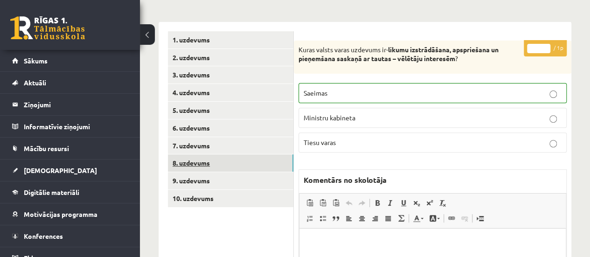
click at [264, 163] on link "8. uzdevums" at bounding box center [231, 162] width 126 height 17
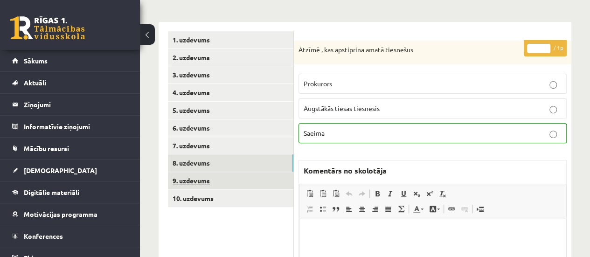
click at [271, 180] on link "9. uzdevums" at bounding box center [231, 180] width 126 height 17
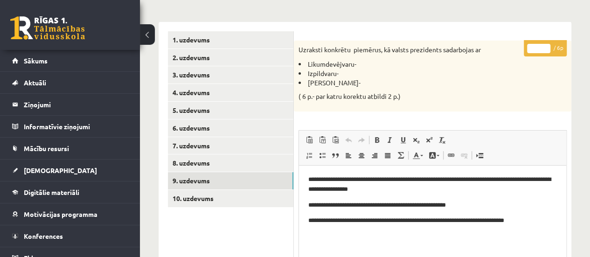
type input "*"
click at [546, 46] on input "*" at bounding box center [538, 48] width 23 height 9
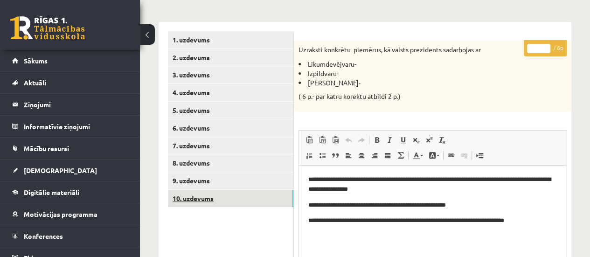
click at [226, 199] on link "10. uzdevums" at bounding box center [231, 198] width 126 height 17
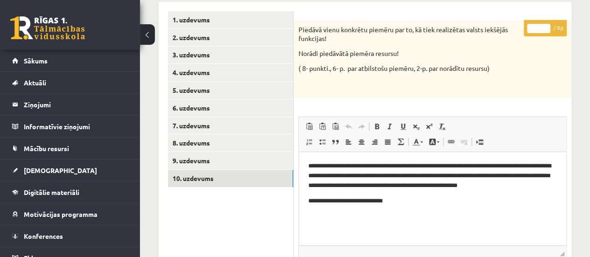
scroll to position [134, 0]
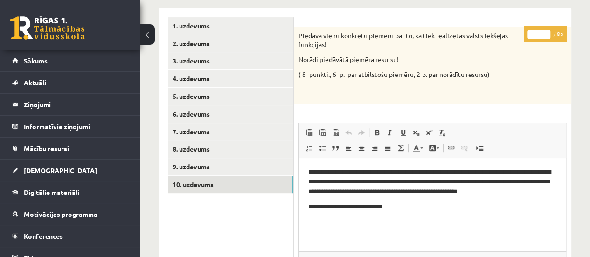
type input "*"
click at [544, 32] on input "*" at bounding box center [538, 34] width 23 height 9
click at [258, 28] on link "1. uzdevums" at bounding box center [231, 25] width 126 height 17
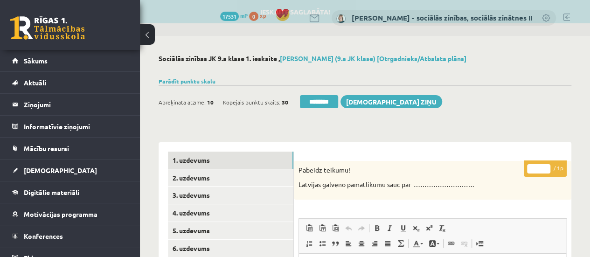
scroll to position [0, 0]
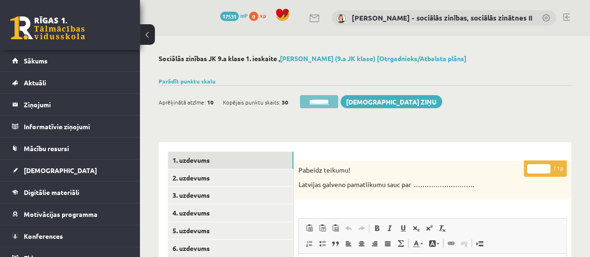
click at [317, 100] on input "********" at bounding box center [319, 101] width 38 height 13
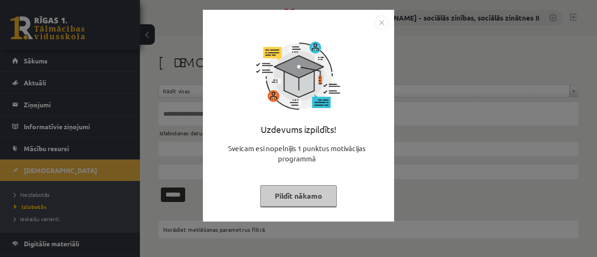
click at [309, 194] on button "Pildīt nākamo" at bounding box center [298, 195] width 77 height 21
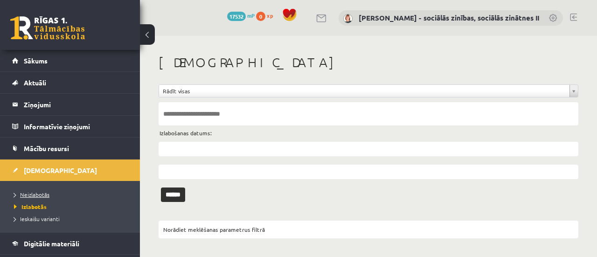
click at [35, 194] on span "Neizlabotās" at bounding box center [31, 194] width 35 height 7
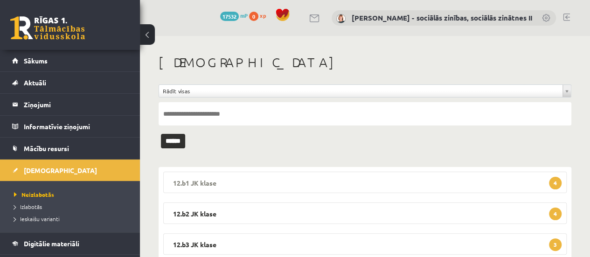
click at [555, 181] on span "4" at bounding box center [555, 183] width 13 height 13
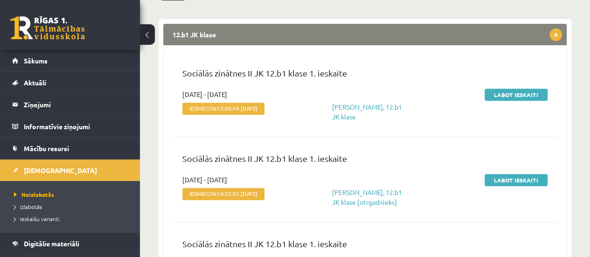
scroll to position [155, 0]
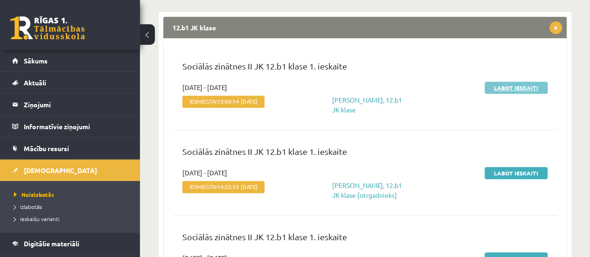
click at [508, 87] on link "Labot ieskaiti" at bounding box center [516, 88] width 63 height 12
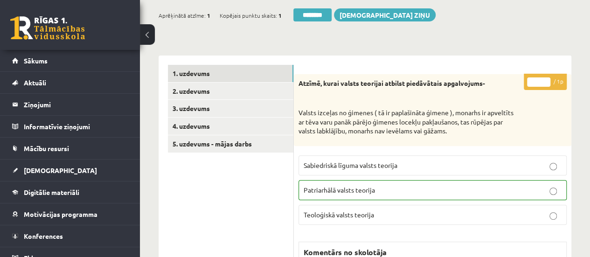
scroll to position [117, 0]
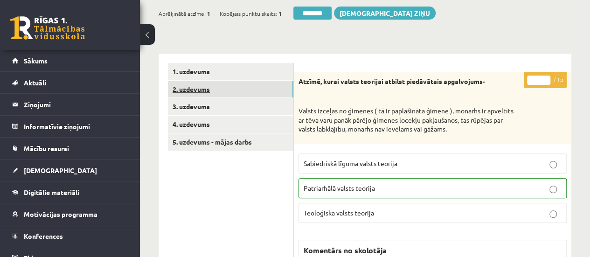
click at [283, 90] on link "2. uzdevums" at bounding box center [231, 89] width 126 height 17
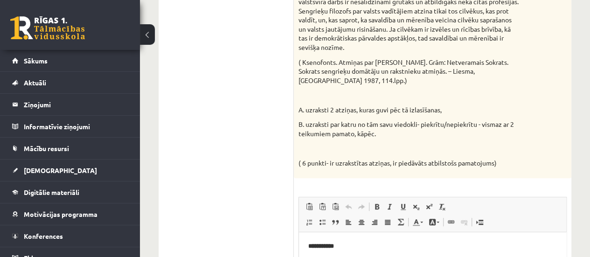
scroll to position [160, 0]
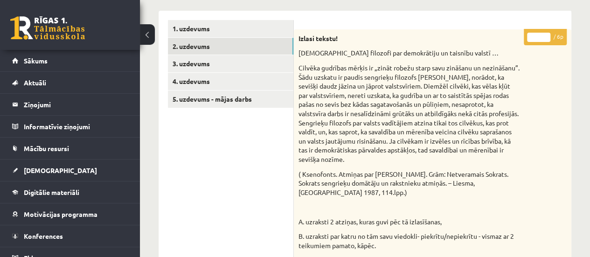
type input "*"
click at [545, 35] on input "*" at bounding box center [538, 37] width 23 height 9
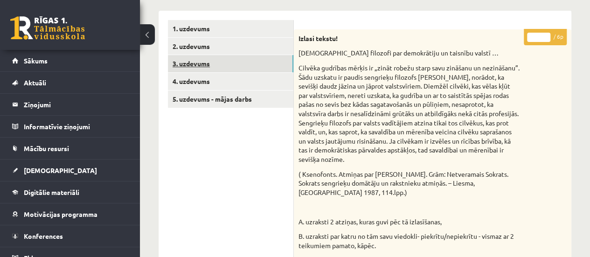
click at [256, 64] on link "3. uzdevums" at bounding box center [231, 63] width 126 height 17
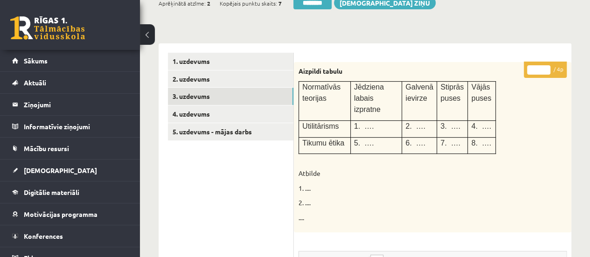
scroll to position [129, 0]
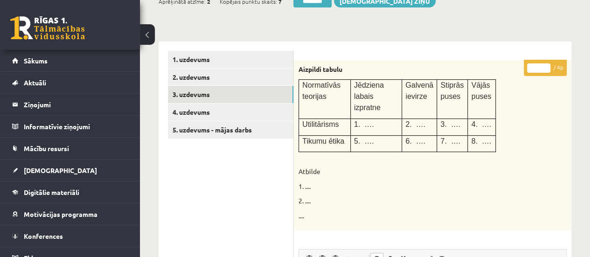
type input "*"
click at [546, 64] on input "*" at bounding box center [538, 67] width 23 height 9
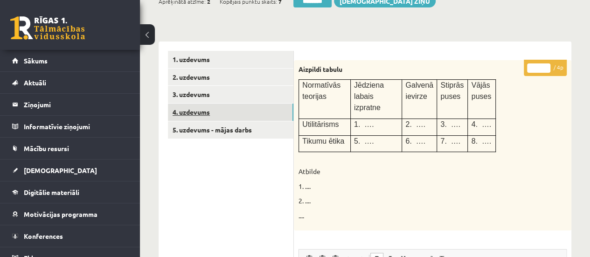
click at [269, 114] on link "4. uzdevums" at bounding box center [231, 112] width 126 height 17
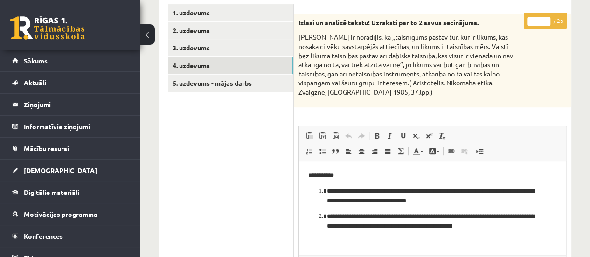
scroll to position [177, 0]
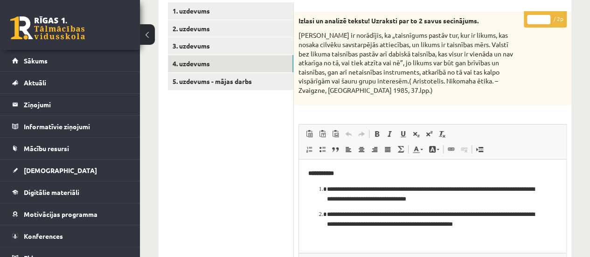
click at [547, 17] on input "*" at bounding box center [538, 19] width 23 height 9
type input "*"
click at [546, 19] on input "*" at bounding box center [538, 19] width 23 height 9
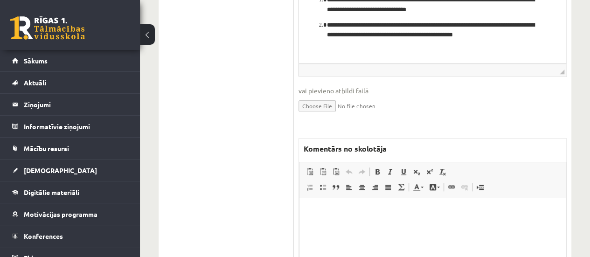
scroll to position [390, 0]
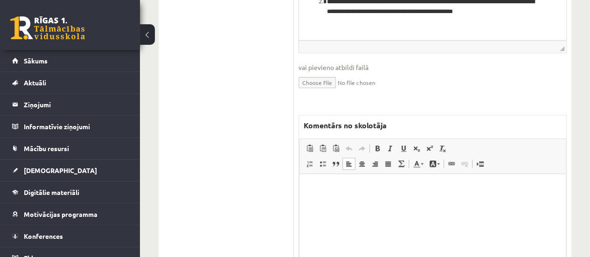
click at [418, 187] on p "Bagātinātā teksta redaktors, wiswyg-editor-47433875834780-1758438607-537" at bounding box center [433, 188] width 248 height 10
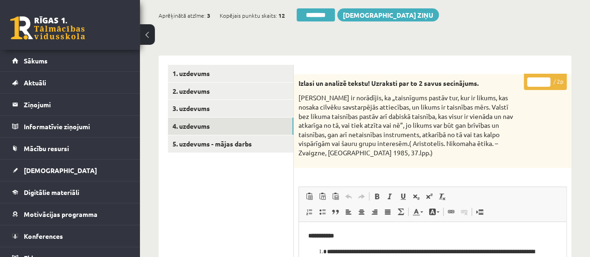
scroll to position [119, 0]
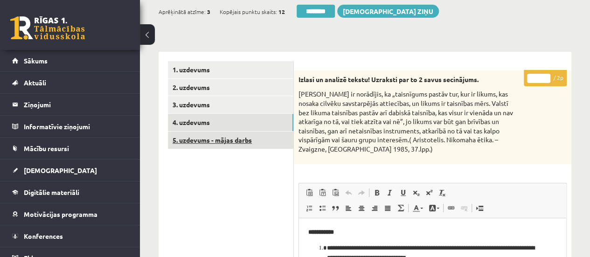
click at [252, 138] on link "5. uzdevums - mājas darbs" at bounding box center [231, 140] width 126 height 17
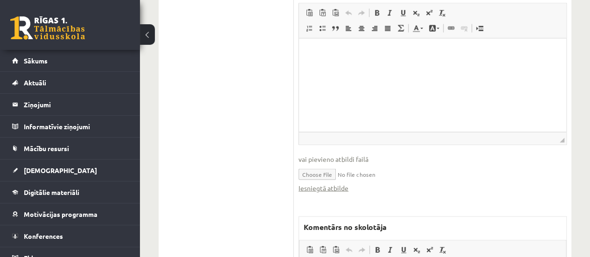
scroll to position [958, 0]
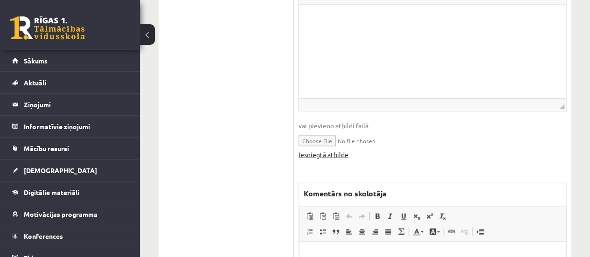
click at [321, 155] on link "Iesniegtā atbilde" at bounding box center [324, 155] width 50 height 10
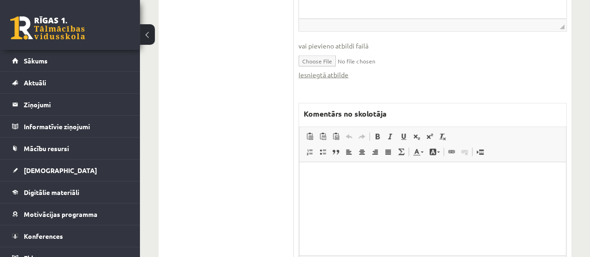
scroll to position [1102, 0]
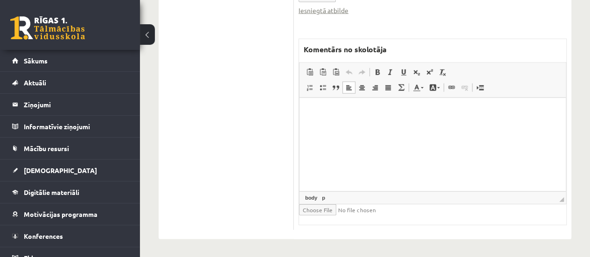
click at [332, 125] on html at bounding box center [433, 112] width 266 height 28
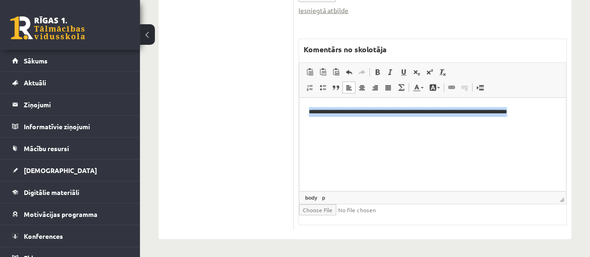
drag, startPoint x: 537, startPoint y: 114, endPoint x: 305, endPoint y: 114, distance: 231.4
click at [305, 114] on html "**********" at bounding box center [433, 112] width 266 height 28
copy p "**********"
click at [305, 114] on html "**********" at bounding box center [433, 112] width 266 height 28
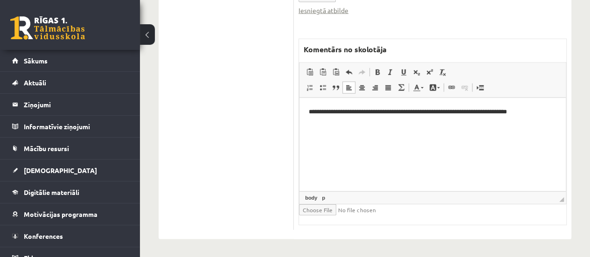
click at [434, 112] on p "**********" at bounding box center [433, 112] width 248 height 10
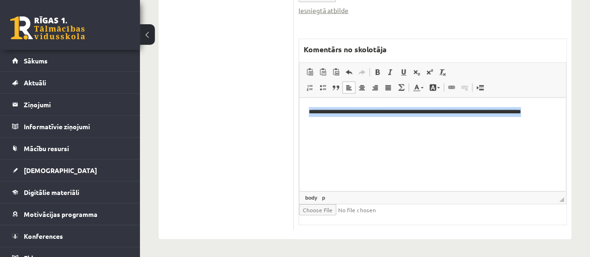
drag, startPoint x: 548, startPoint y: 111, endPoint x: 309, endPoint y: 113, distance: 238.9
click at [309, 113] on p "**********" at bounding box center [433, 112] width 248 height 10
copy p "**********"
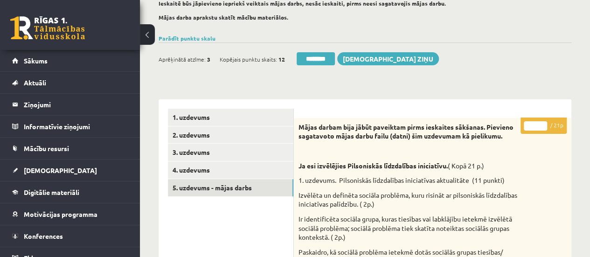
scroll to position [0, 0]
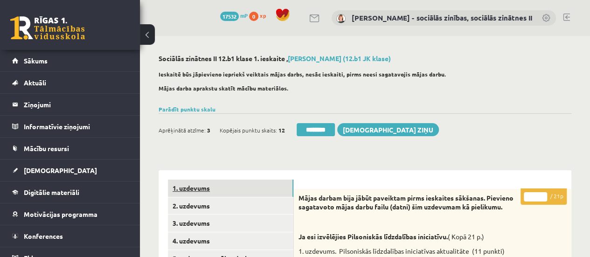
click at [223, 187] on link "1. uzdevums" at bounding box center [231, 188] width 126 height 17
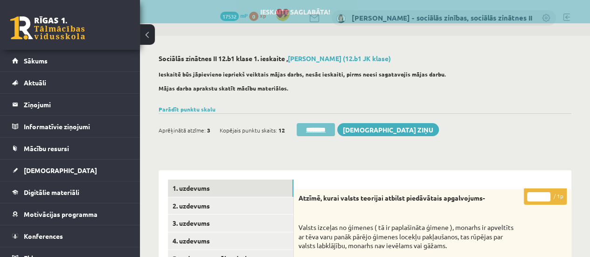
click at [312, 133] on input "********" at bounding box center [316, 129] width 38 height 13
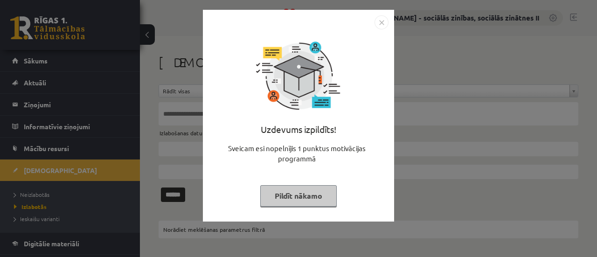
click at [307, 200] on button "Pildīt nākamo" at bounding box center [298, 195] width 77 height 21
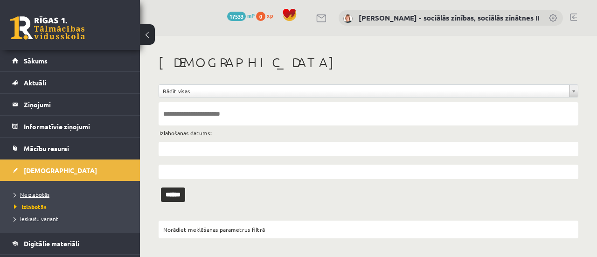
click at [35, 194] on span "Neizlabotās" at bounding box center [31, 194] width 35 height 7
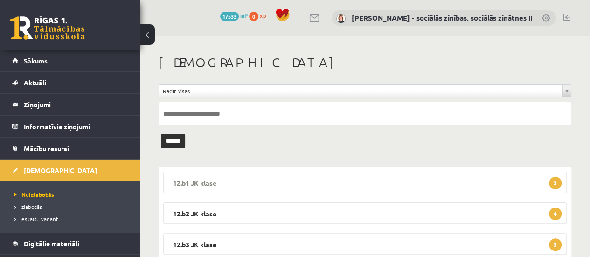
click at [460, 181] on legend "12.b1 JK klase 3" at bounding box center [365, 182] width 404 height 21
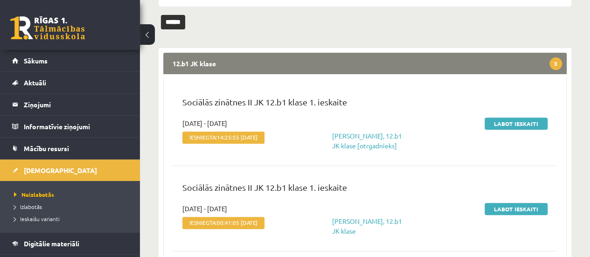
scroll to position [118, 0]
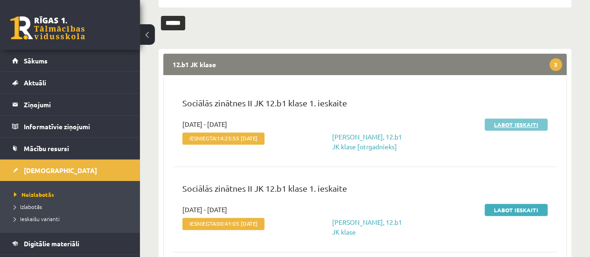
click at [512, 126] on link "Labot ieskaiti" at bounding box center [516, 125] width 63 height 12
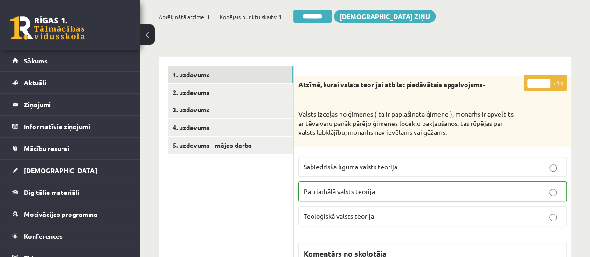
scroll to position [116, 0]
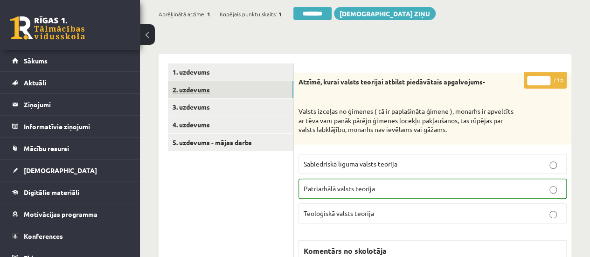
click at [269, 92] on link "2. uzdevums" at bounding box center [231, 89] width 126 height 17
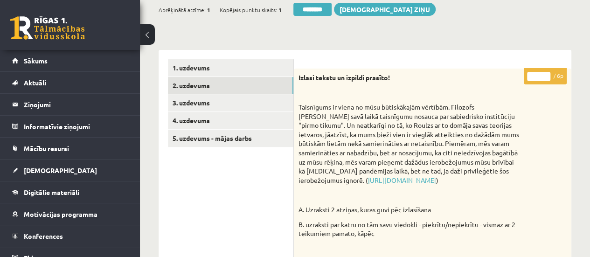
scroll to position [121, 0]
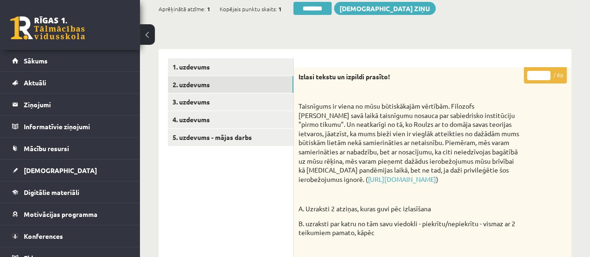
type input "*"
click at [546, 74] on input "*" at bounding box center [538, 75] width 23 height 9
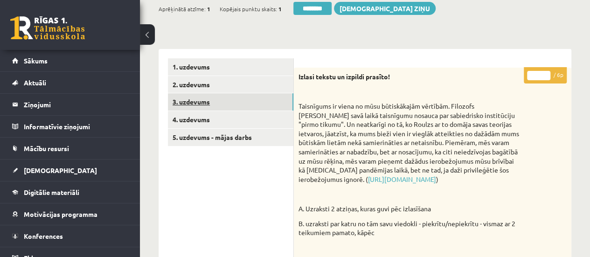
click at [273, 101] on link "3. uzdevums" at bounding box center [231, 101] width 126 height 17
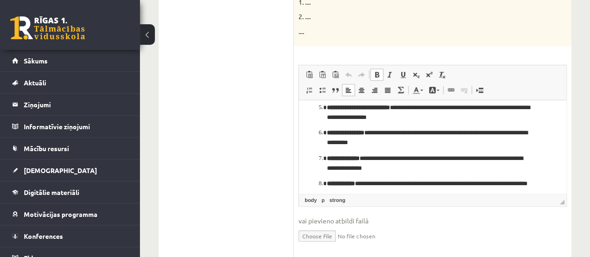
scroll to position [151, 0]
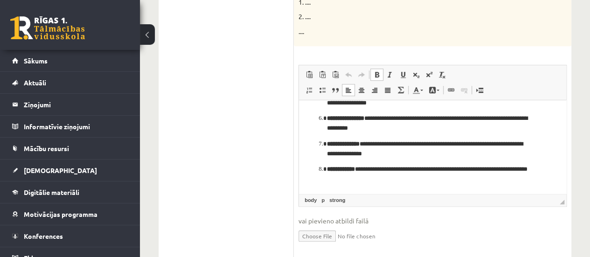
drag, startPoint x: 564, startPoint y: 127, endPoint x: 870, endPoint y: 264, distance: 335.2
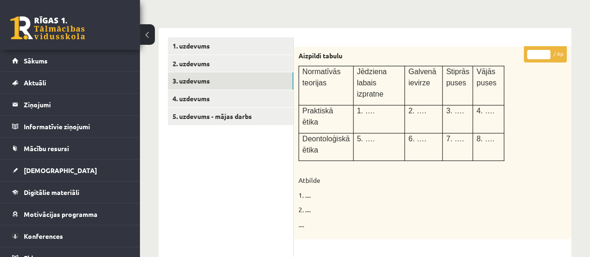
scroll to position [124, 0]
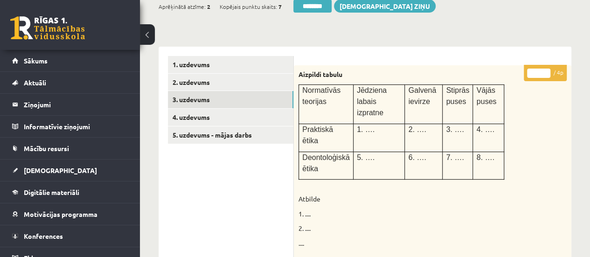
type input "*"
click at [545, 72] on input "*" at bounding box center [538, 73] width 23 height 9
click at [268, 120] on link "4. uzdevums" at bounding box center [231, 117] width 126 height 17
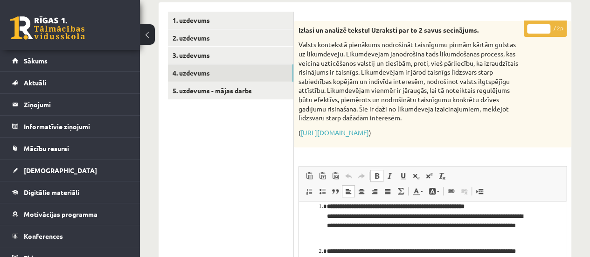
scroll to position [143, 0]
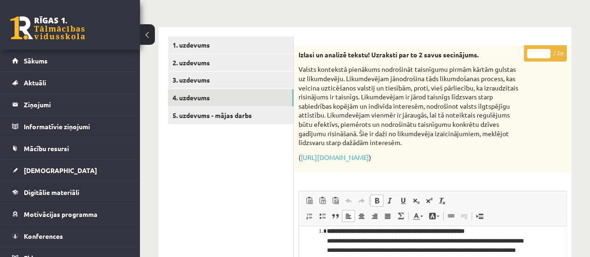
type input "*"
click at [544, 50] on input "*" at bounding box center [538, 53] width 23 height 9
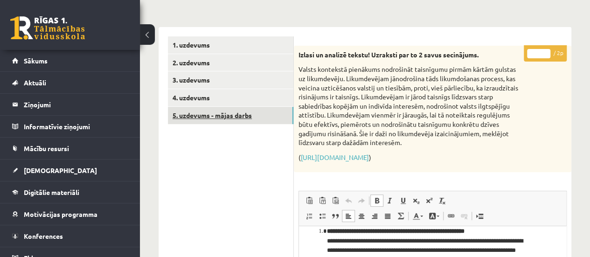
click at [231, 111] on link "5. uzdevums - mājas darbs" at bounding box center [231, 115] width 126 height 17
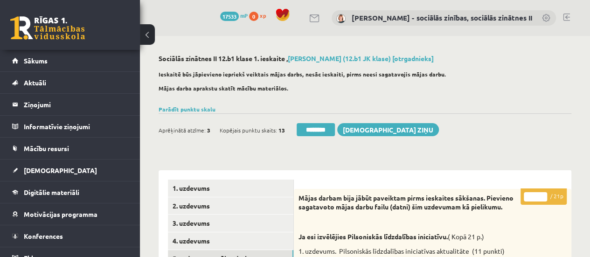
scroll to position [884, 0]
